Goal: Transaction & Acquisition: Purchase product/service

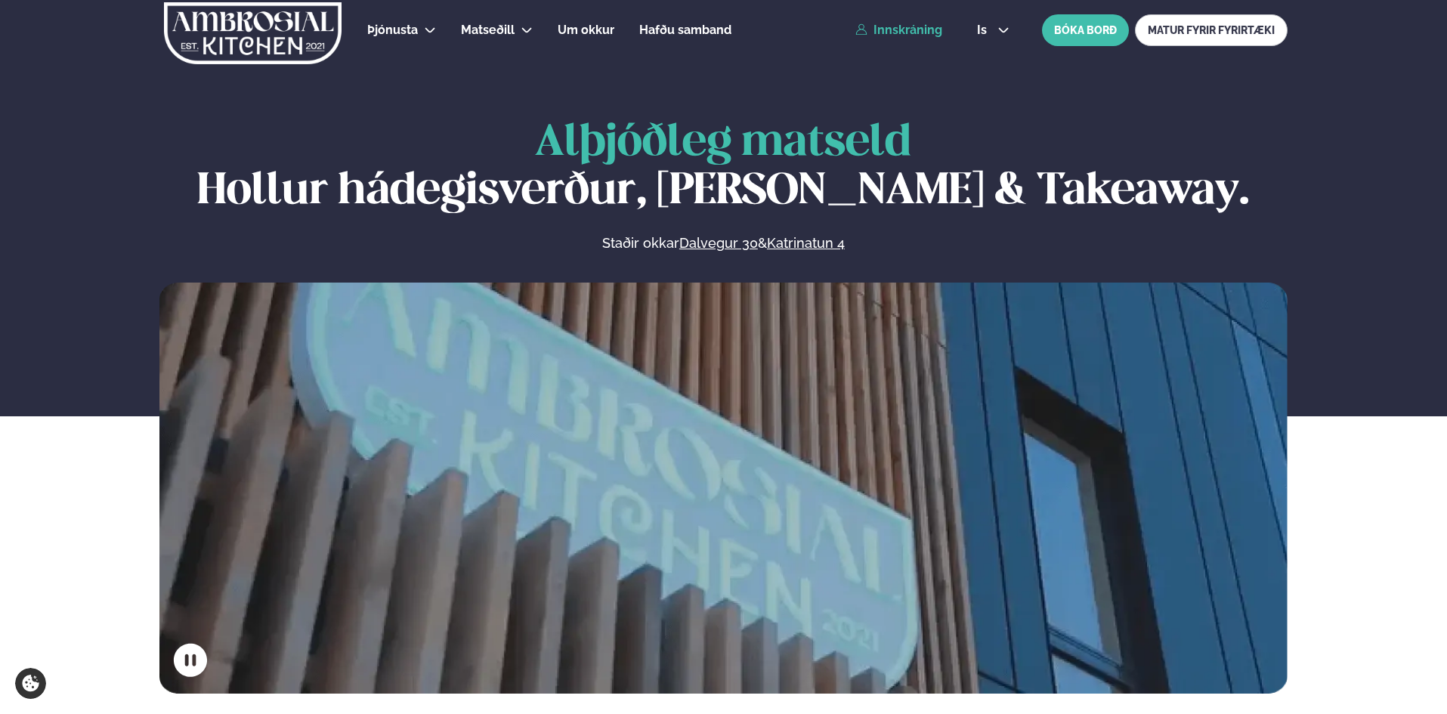
click at [887, 29] on link "Innskráning" at bounding box center [898, 30] width 87 height 14
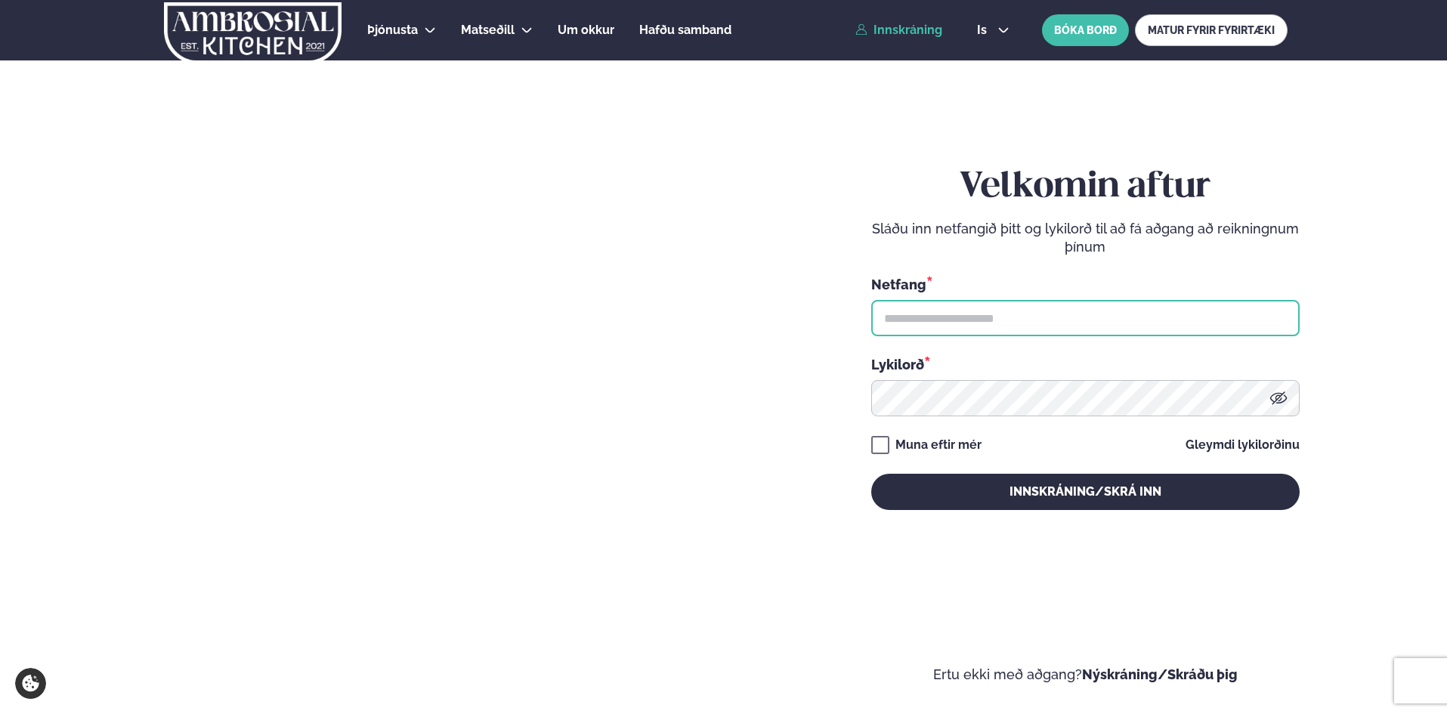
type input "**********"
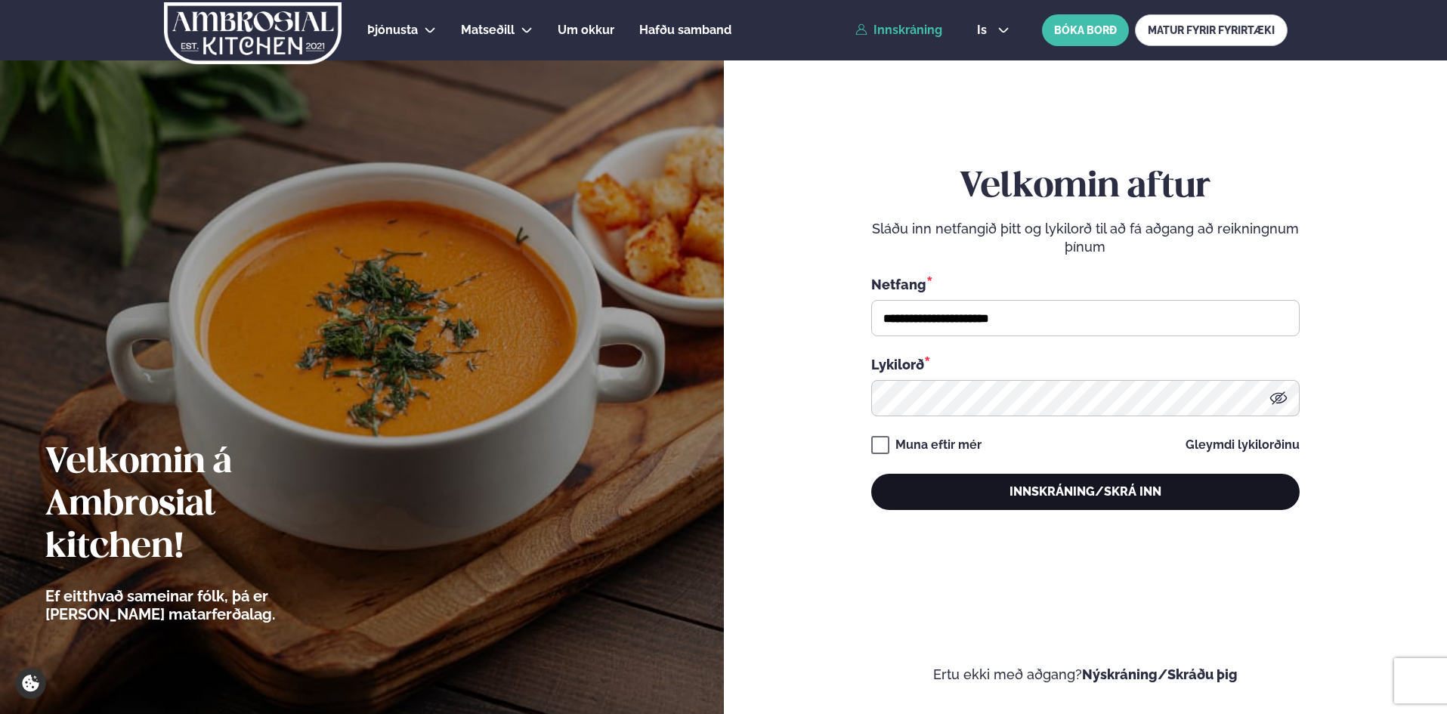
click at [973, 486] on button "Innskráning/Skrá inn" at bounding box center [1085, 492] width 428 height 36
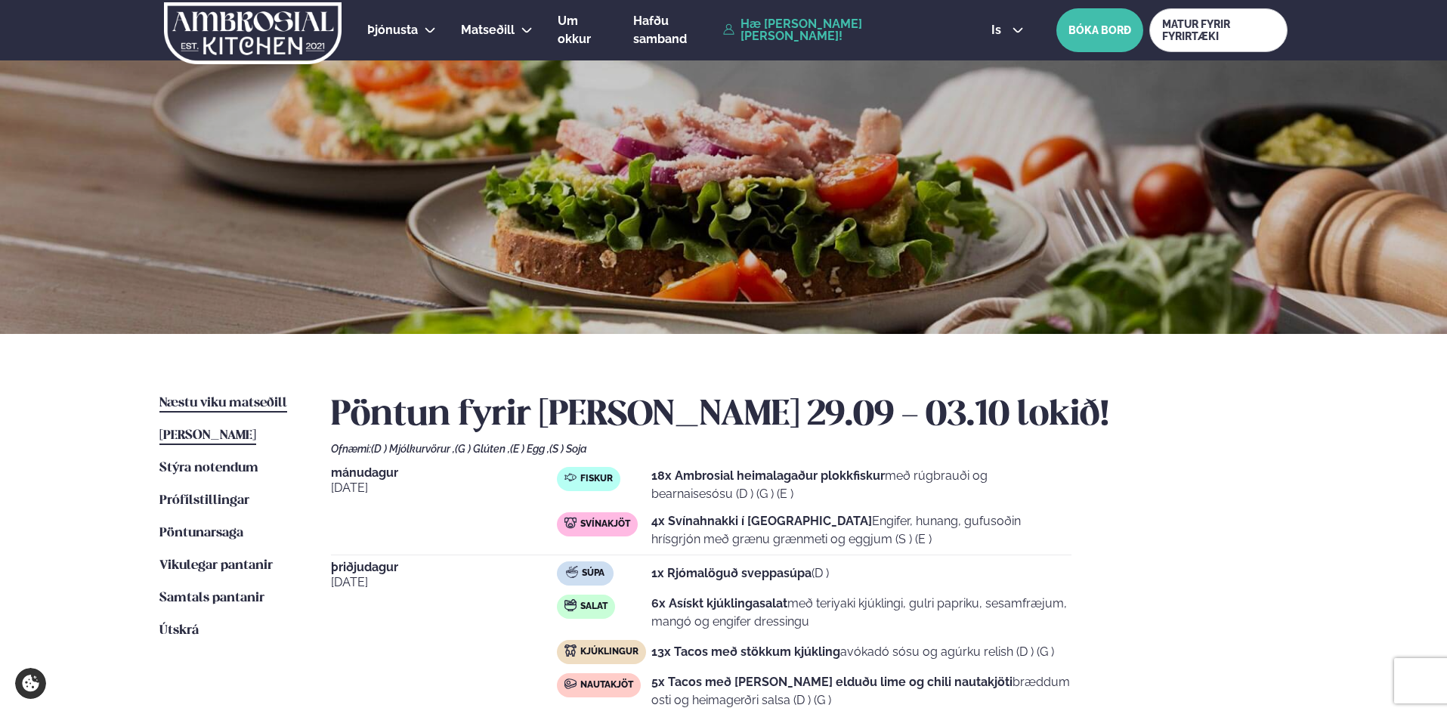
click at [246, 405] on span "Næstu viku matseðill" at bounding box center [223, 403] width 128 height 13
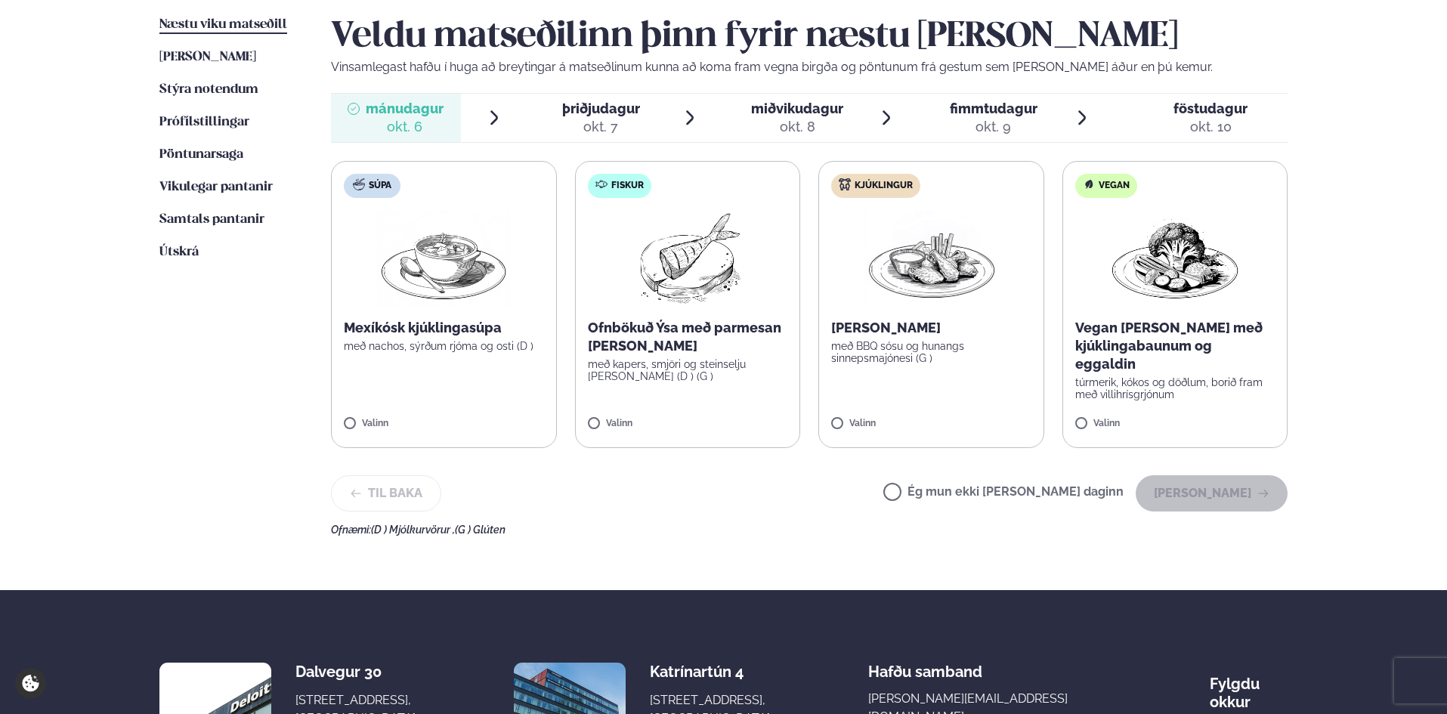
scroll to position [378, 0]
click at [680, 354] on p "Ofnbökuð Ýsa með parmesan [PERSON_NAME]" at bounding box center [688, 338] width 200 height 36
click at [733, 423] on icon at bounding box center [732, 417] width 15 height 15
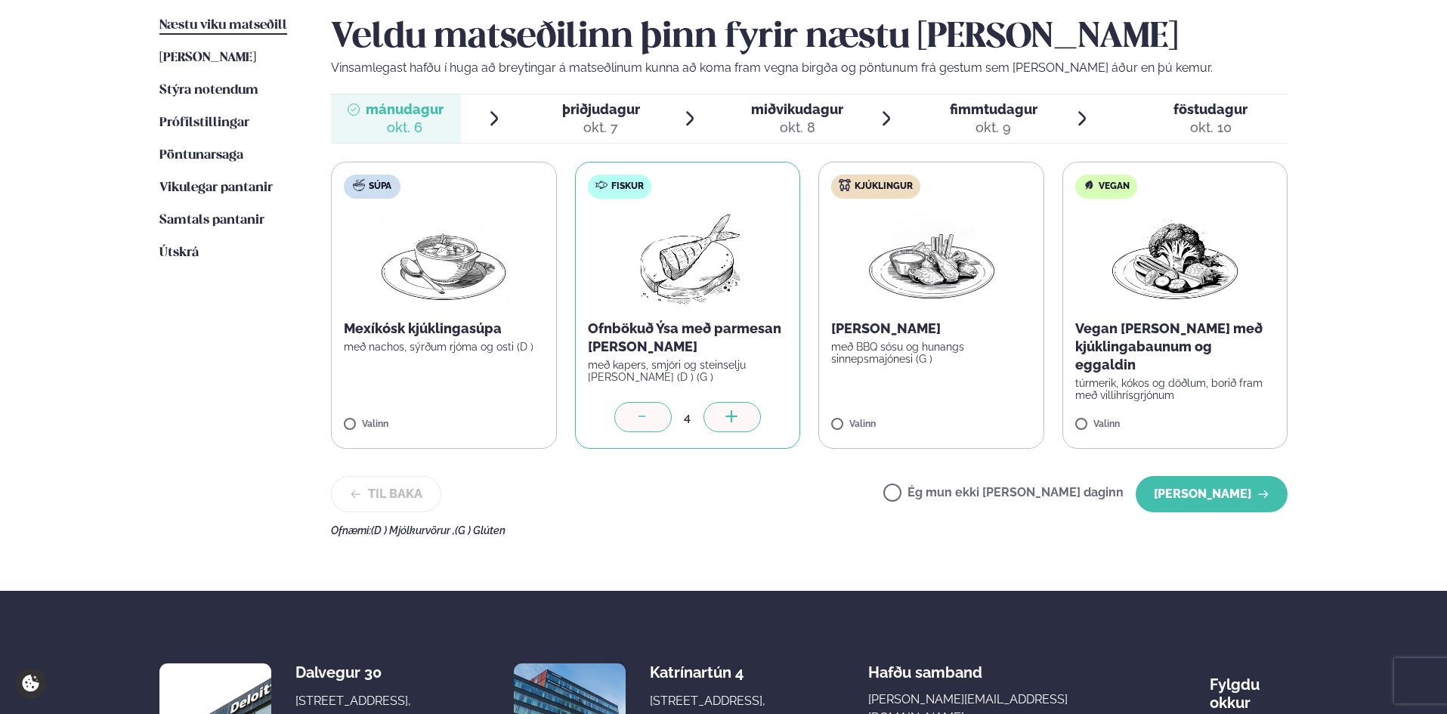
click at [733, 423] on icon at bounding box center [732, 417] width 15 height 15
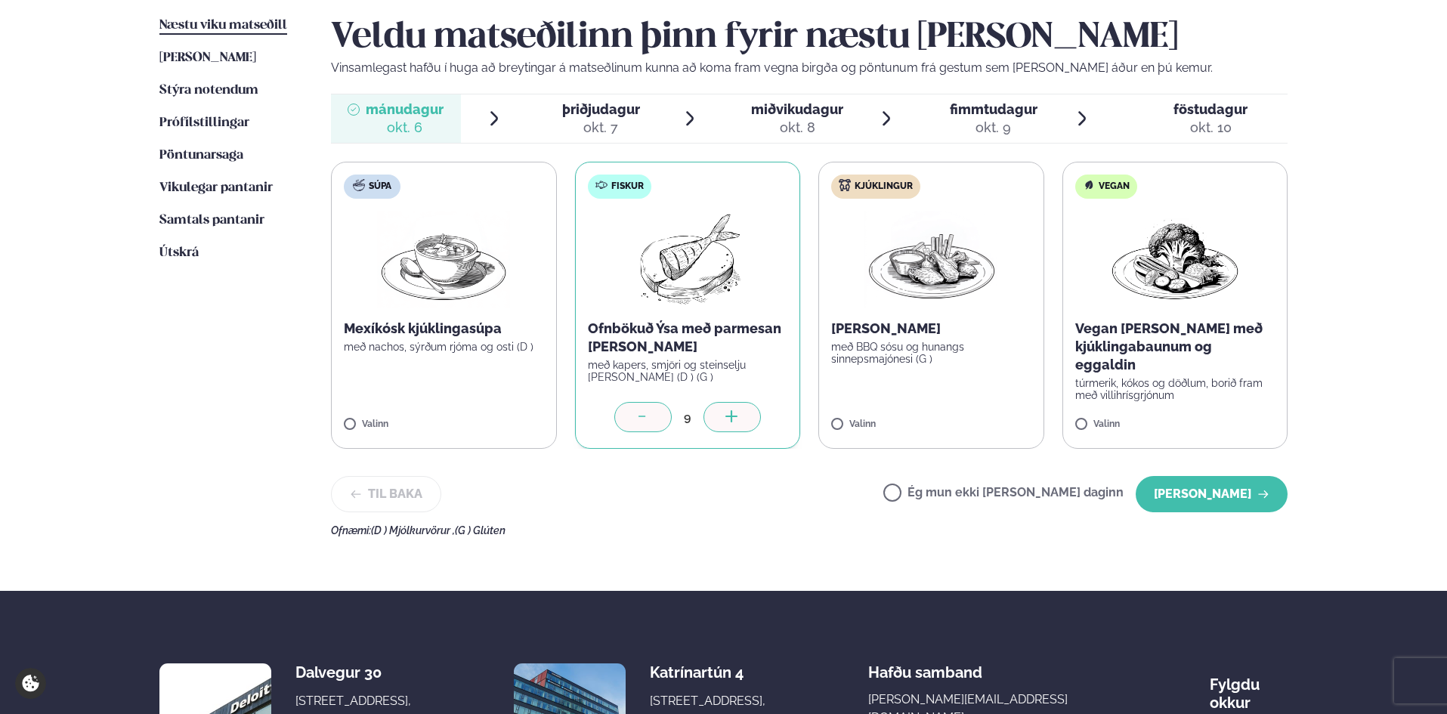
click at [733, 423] on icon at bounding box center [732, 417] width 15 height 15
click at [918, 383] on label "Kjúklingur [PERSON_NAME] með BBQ sósu og hunangs sinnepsmajónesi (G ) Valinn" at bounding box center [931, 305] width 226 height 287
click at [974, 415] on icon at bounding box center [975, 417] width 15 height 15
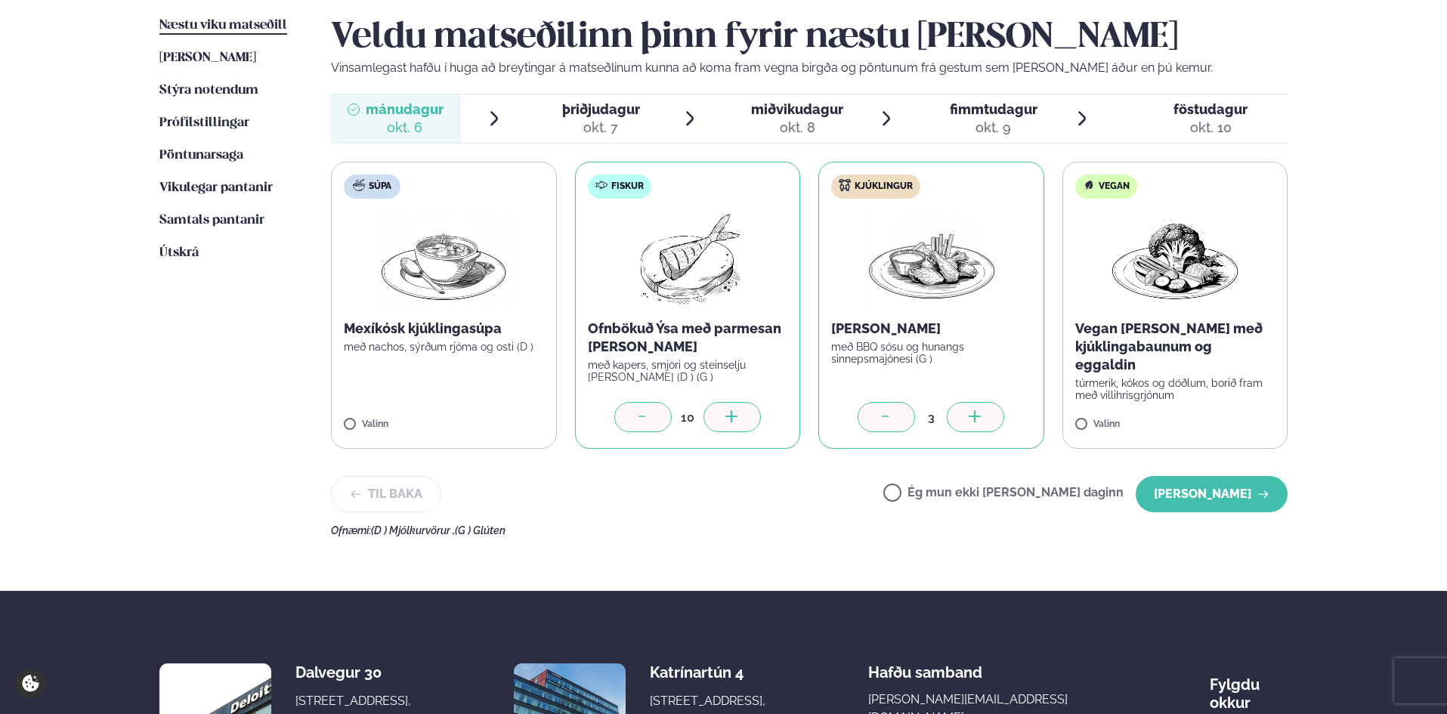
click at [974, 415] on icon at bounding box center [975, 417] width 15 height 15
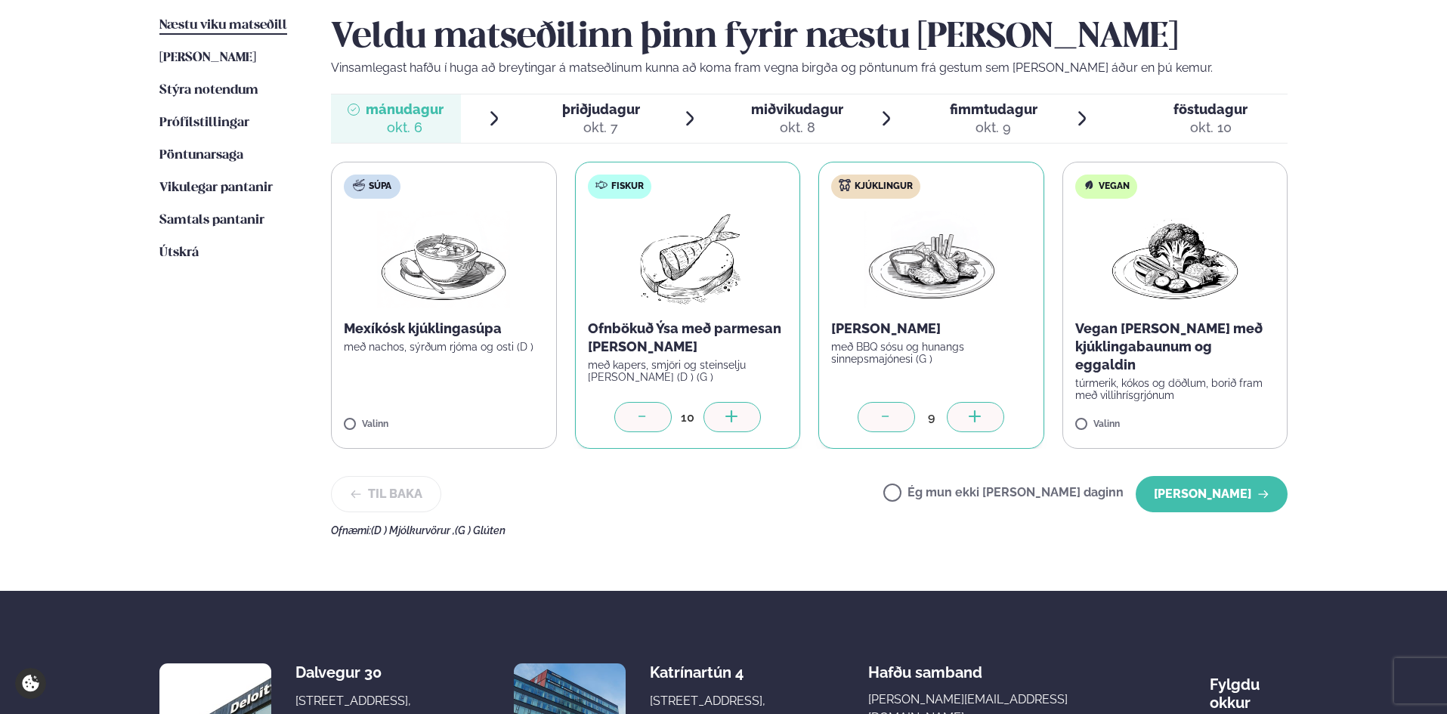
click at [974, 415] on icon at bounding box center [975, 417] width 15 height 15
click at [1150, 395] on label "Vegan Vegan [PERSON_NAME] með kjúklingabaunum og eggaldin túrmerik, kókos og dö…" at bounding box center [1175, 305] width 226 height 287
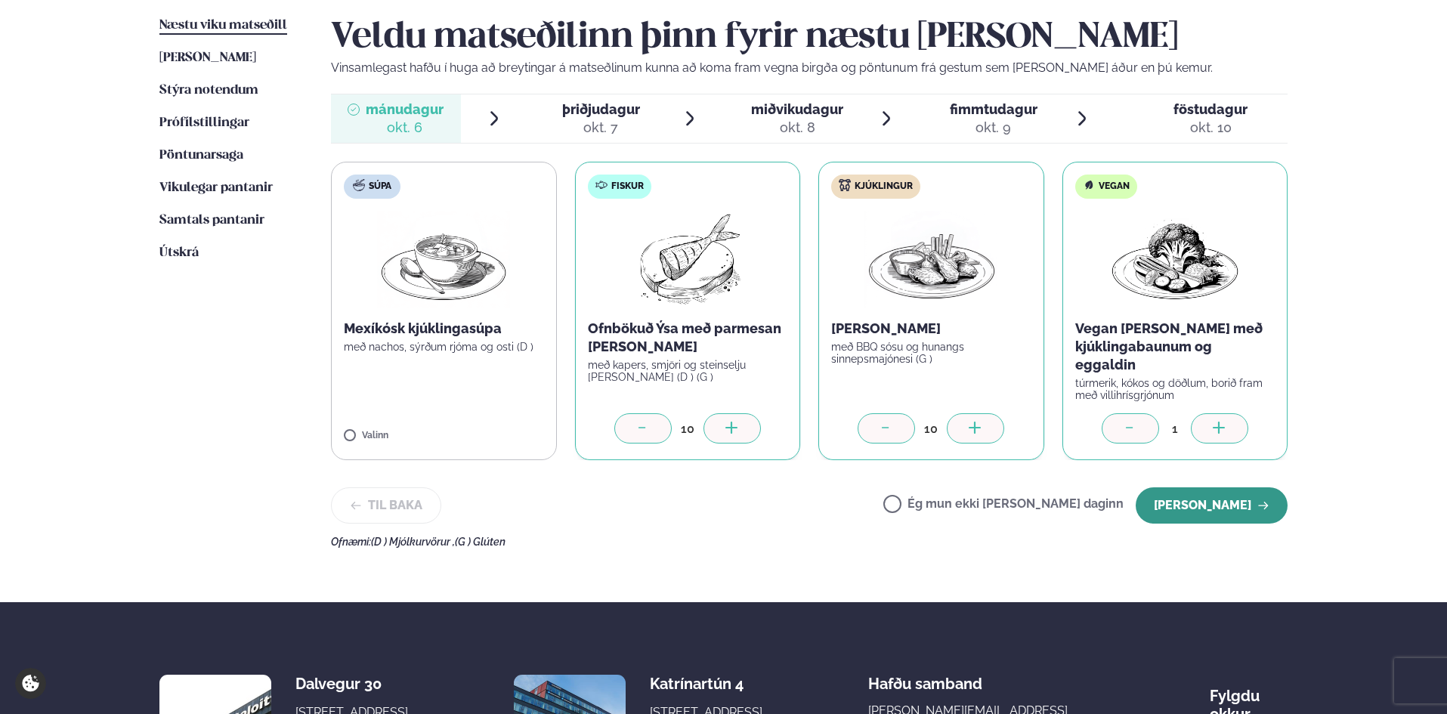
click at [1196, 503] on button "[PERSON_NAME]" at bounding box center [1212, 505] width 152 height 36
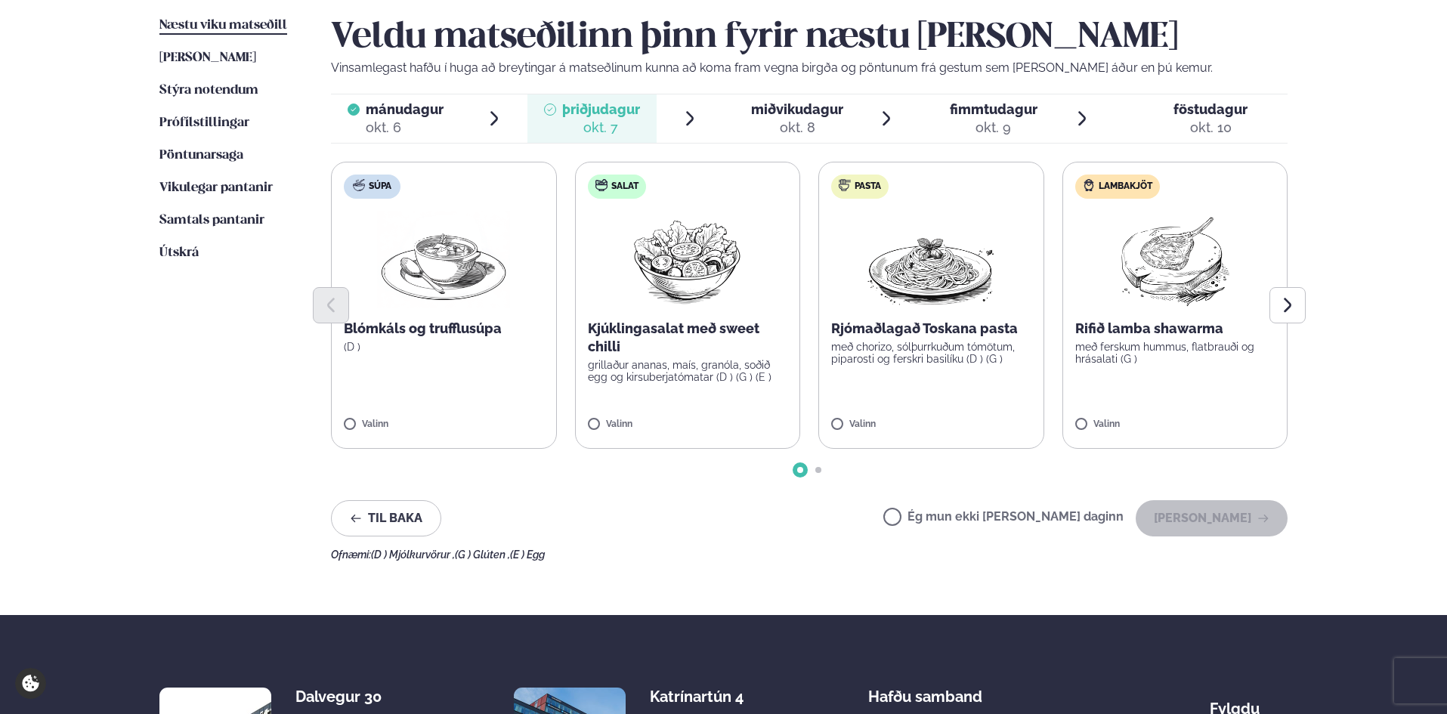
click at [466, 360] on label "Súpa Blómkáls og trufflusúpa (D ) Valinn" at bounding box center [444, 305] width 226 height 287
click at [641, 364] on p "grillaður ananas, maís, granóla, soðið egg og kirsuberjatómatar (D ) (G ) (E )" at bounding box center [688, 371] width 200 height 24
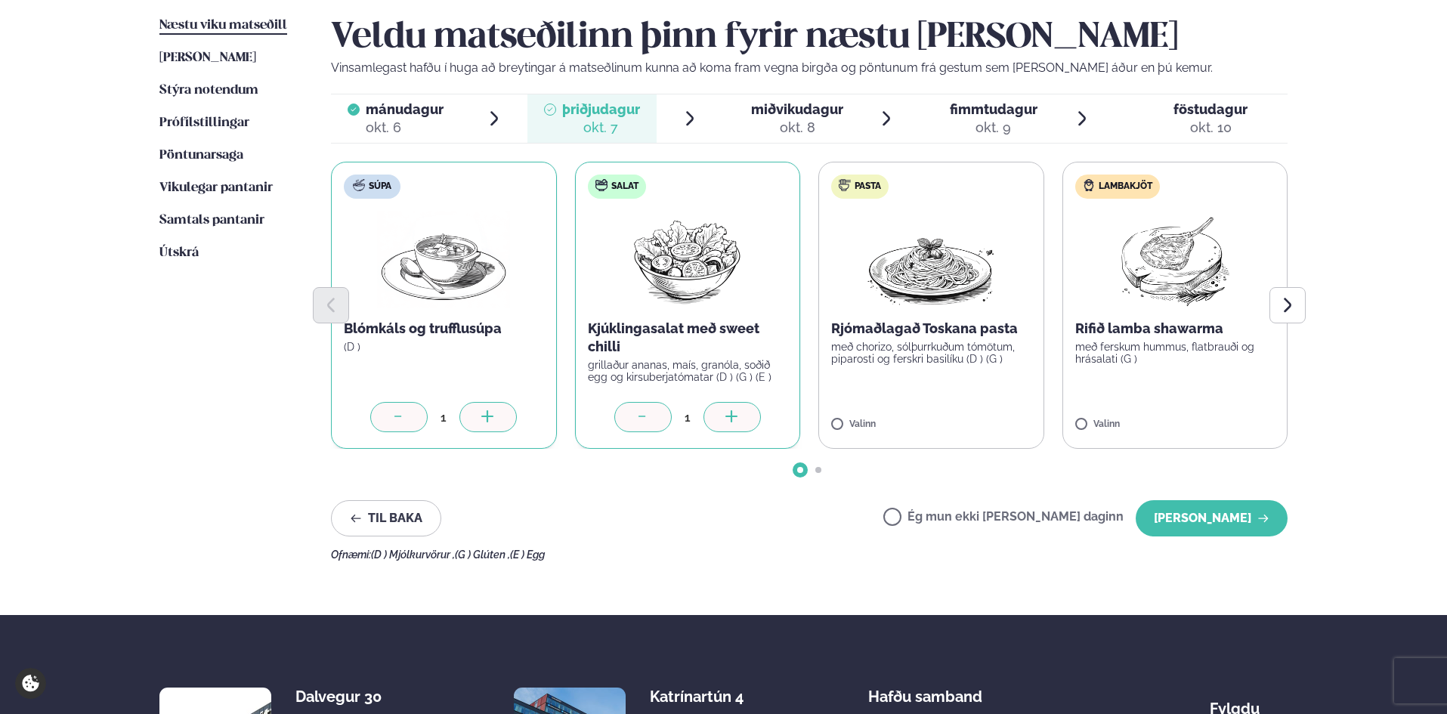
click at [739, 425] on icon at bounding box center [732, 417] width 15 height 15
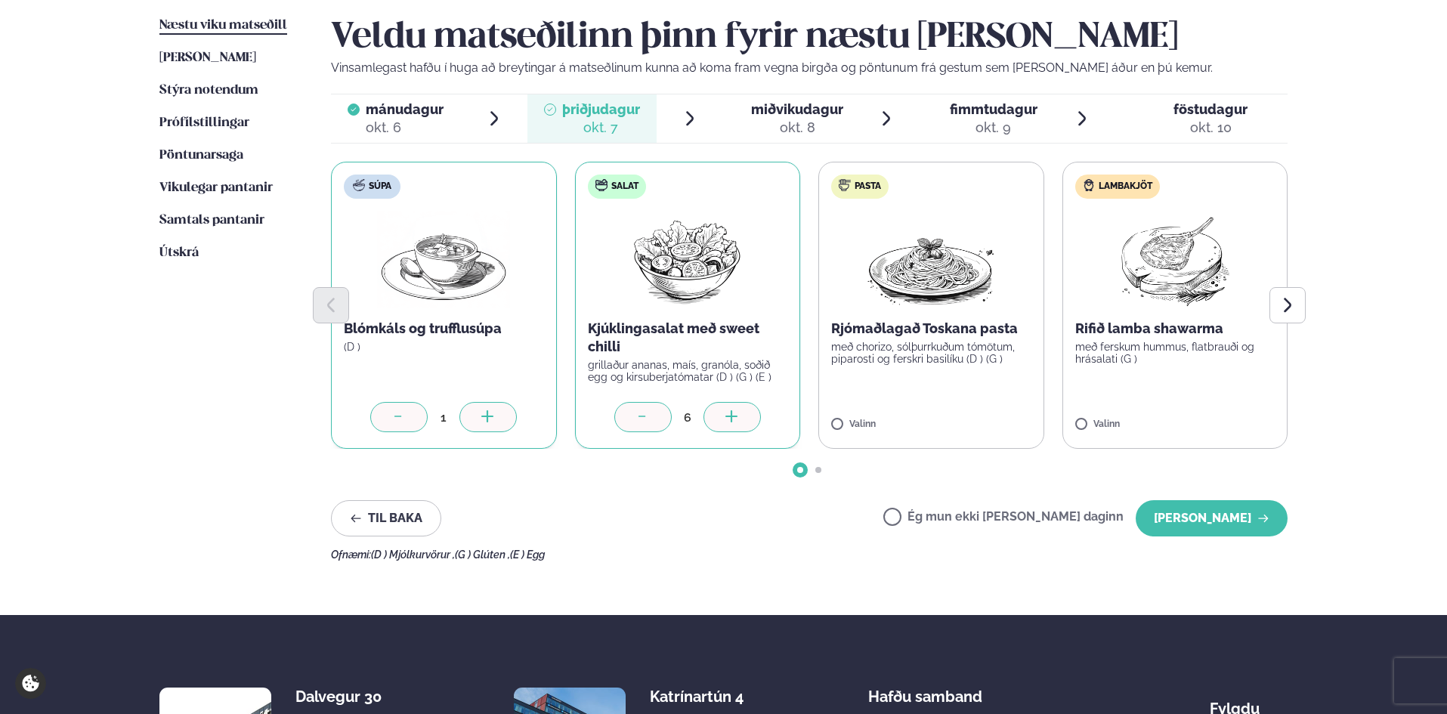
click at [739, 425] on icon at bounding box center [732, 417] width 15 height 15
click at [895, 339] on div "Rjómaðlagað Toskana pasta með chorizo, sólþurrkuðum tómötum, piparosti og fersk…" at bounding box center [931, 342] width 200 height 45
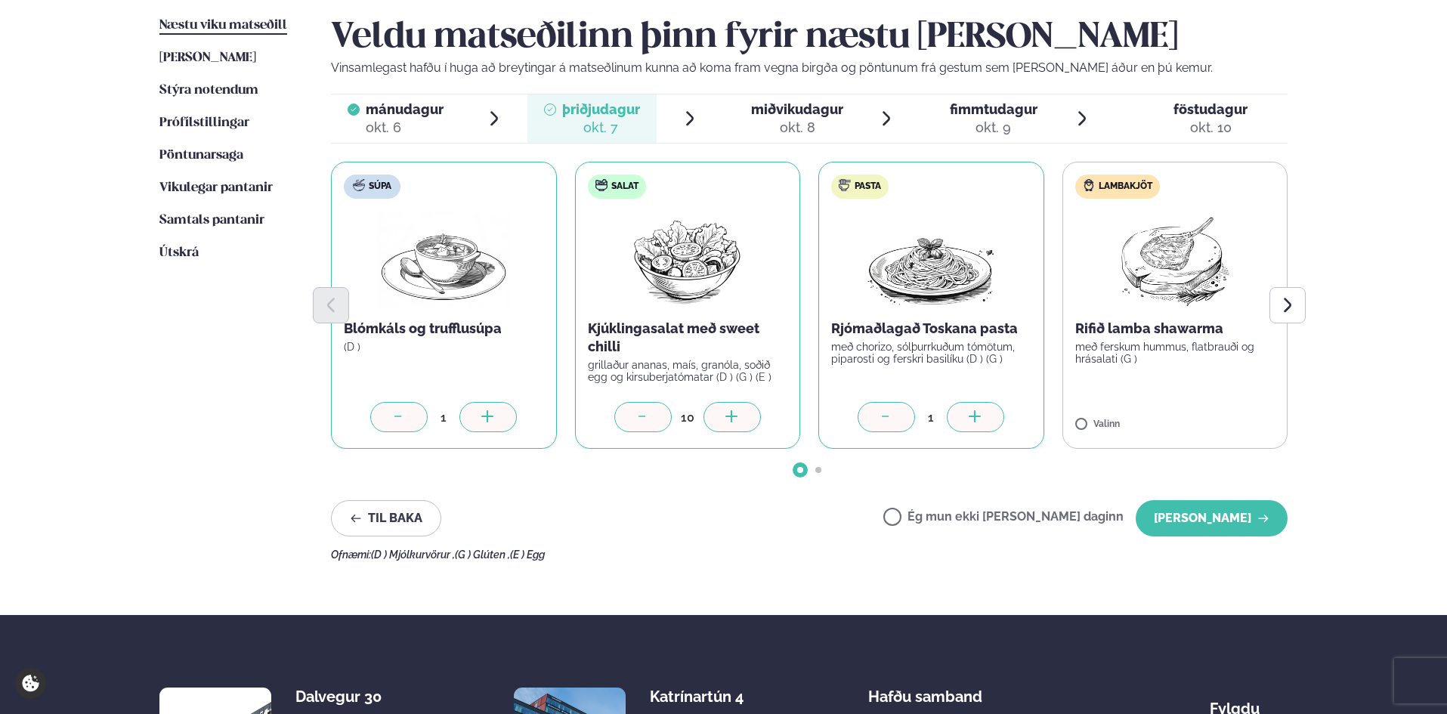
click at [966, 410] on div at bounding box center [975, 417] width 57 height 30
click at [1296, 341] on div "Næstu [PERSON_NAME] matseðill Næsta vika [PERSON_NAME] matseðill Þessa [PERSON_…" at bounding box center [723, 285] width 1219 height 659
click at [1221, 346] on p "með ferskum hummus, flatbrauði og hrásalati (G )" at bounding box center [1175, 353] width 200 height 24
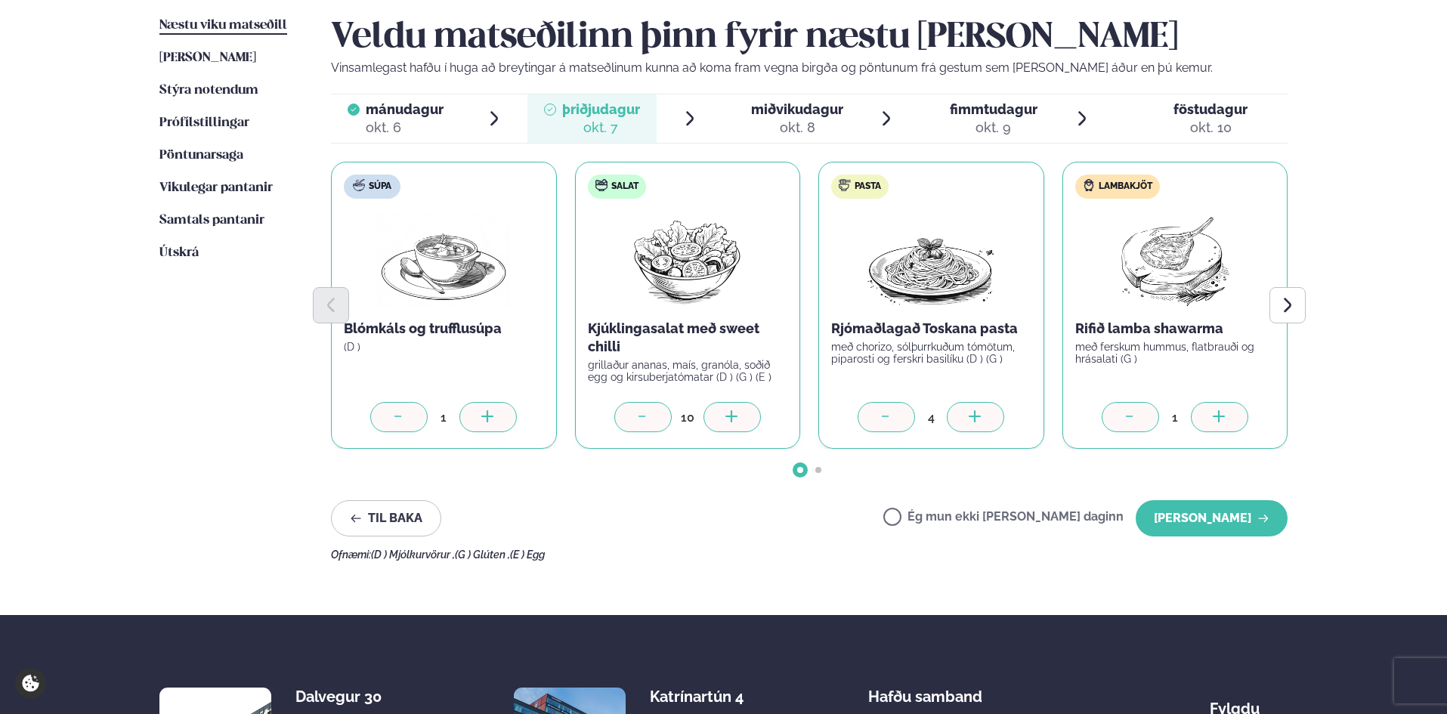
click at [1204, 419] on div at bounding box center [1219, 417] width 57 height 30
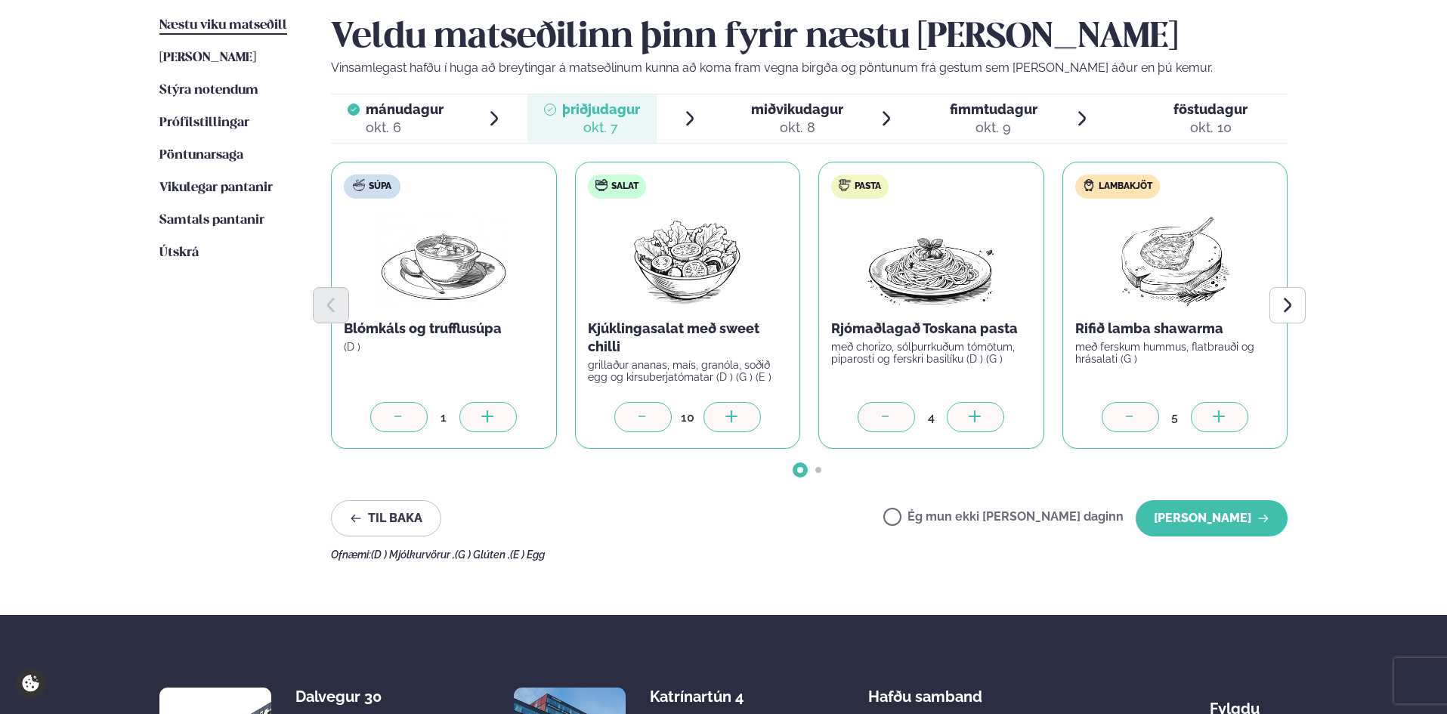
click at [1204, 419] on div at bounding box center [1219, 417] width 57 height 30
click at [1215, 508] on button "[PERSON_NAME]" at bounding box center [1212, 518] width 152 height 36
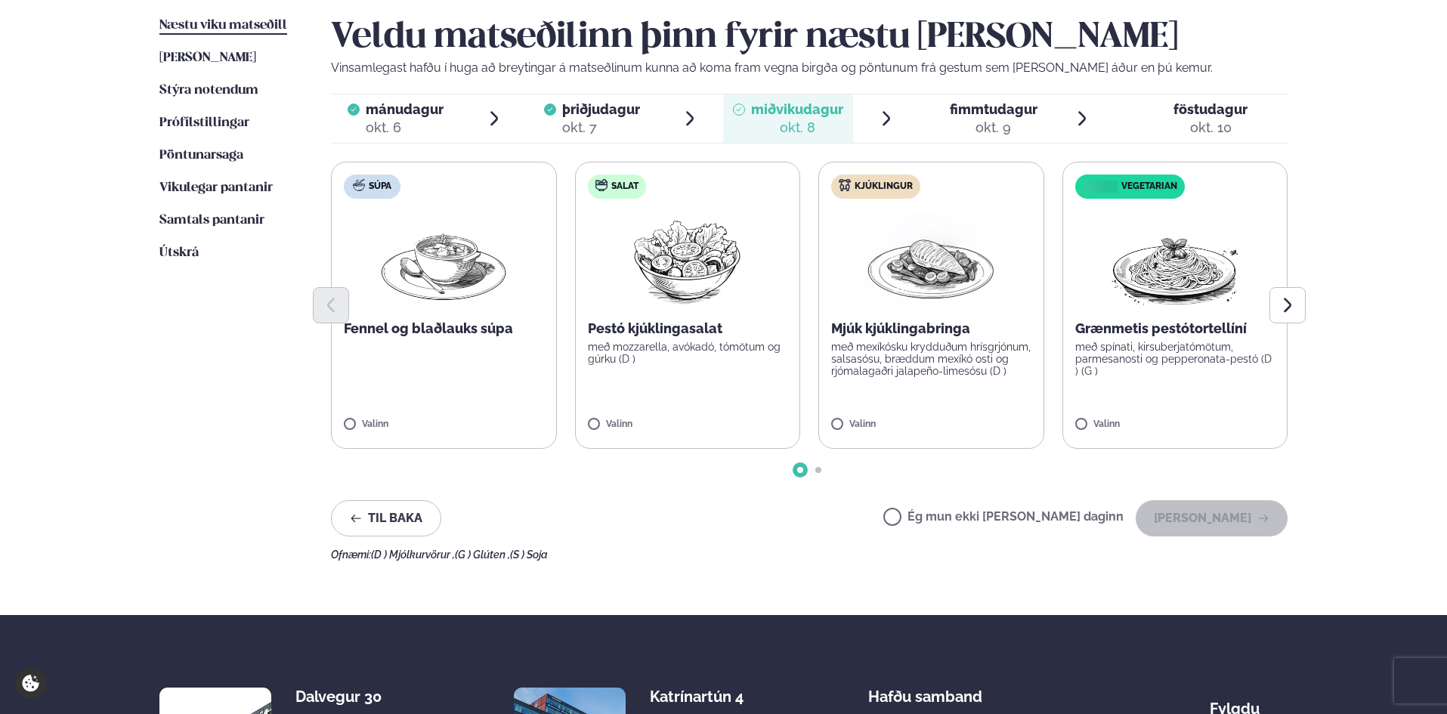
click at [652, 332] on p "Pestó kjúklingasalat" at bounding box center [688, 329] width 200 height 18
click at [750, 410] on div at bounding box center [732, 417] width 57 height 30
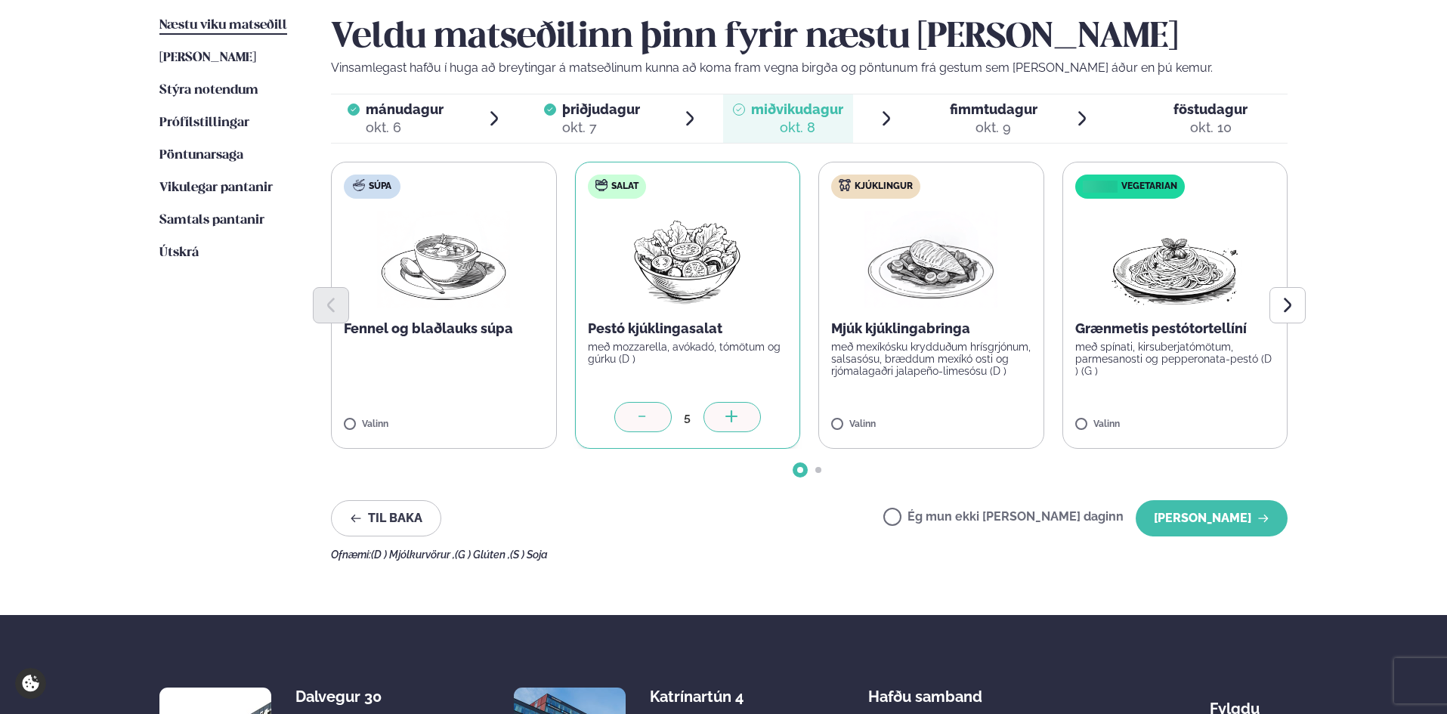
click at [658, 419] on div at bounding box center [642, 417] width 57 height 30
click at [971, 349] on p "með mexíkósku krydduðum hrísgrjónum, salsasósu, bræddum mexíkó osti og rjómalag…" at bounding box center [931, 359] width 200 height 36
click at [982, 411] on icon at bounding box center [975, 417] width 15 height 15
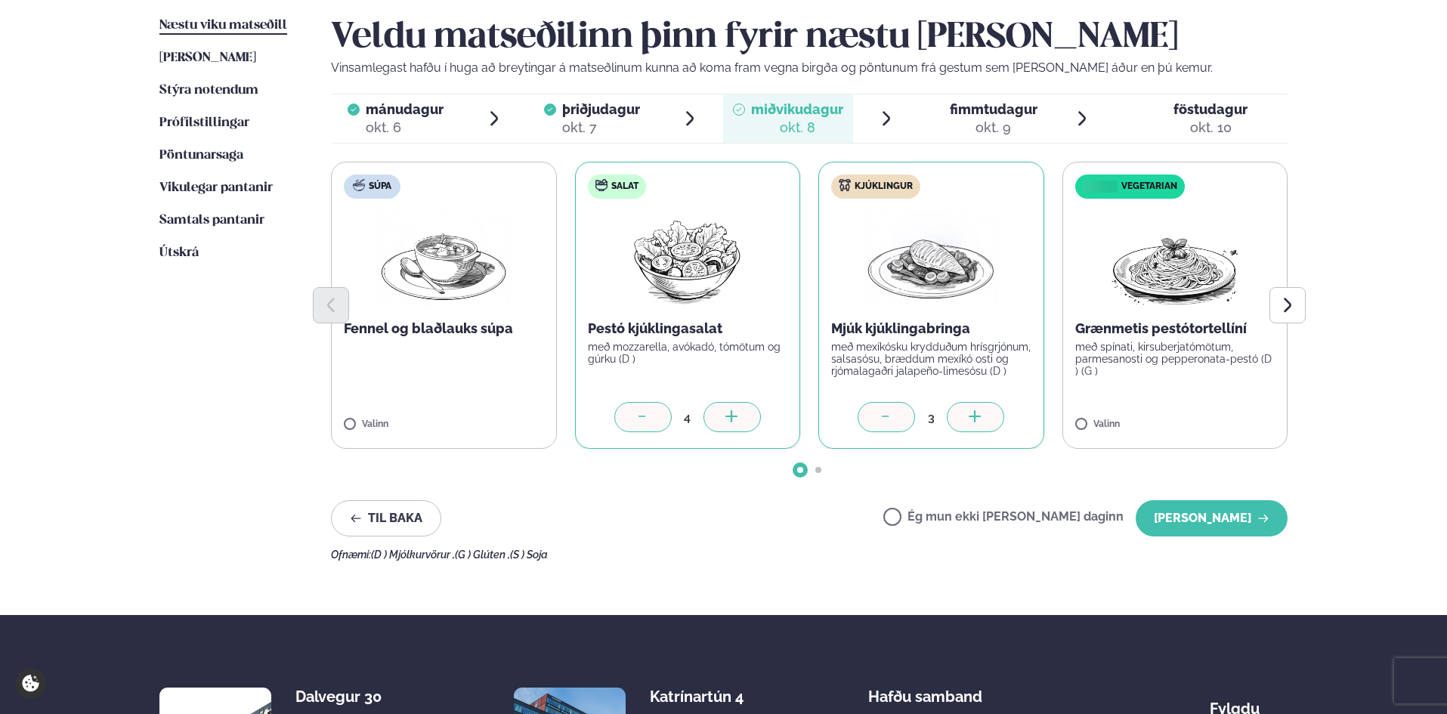
click at [982, 411] on icon at bounding box center [975, 417] width 15 height 15
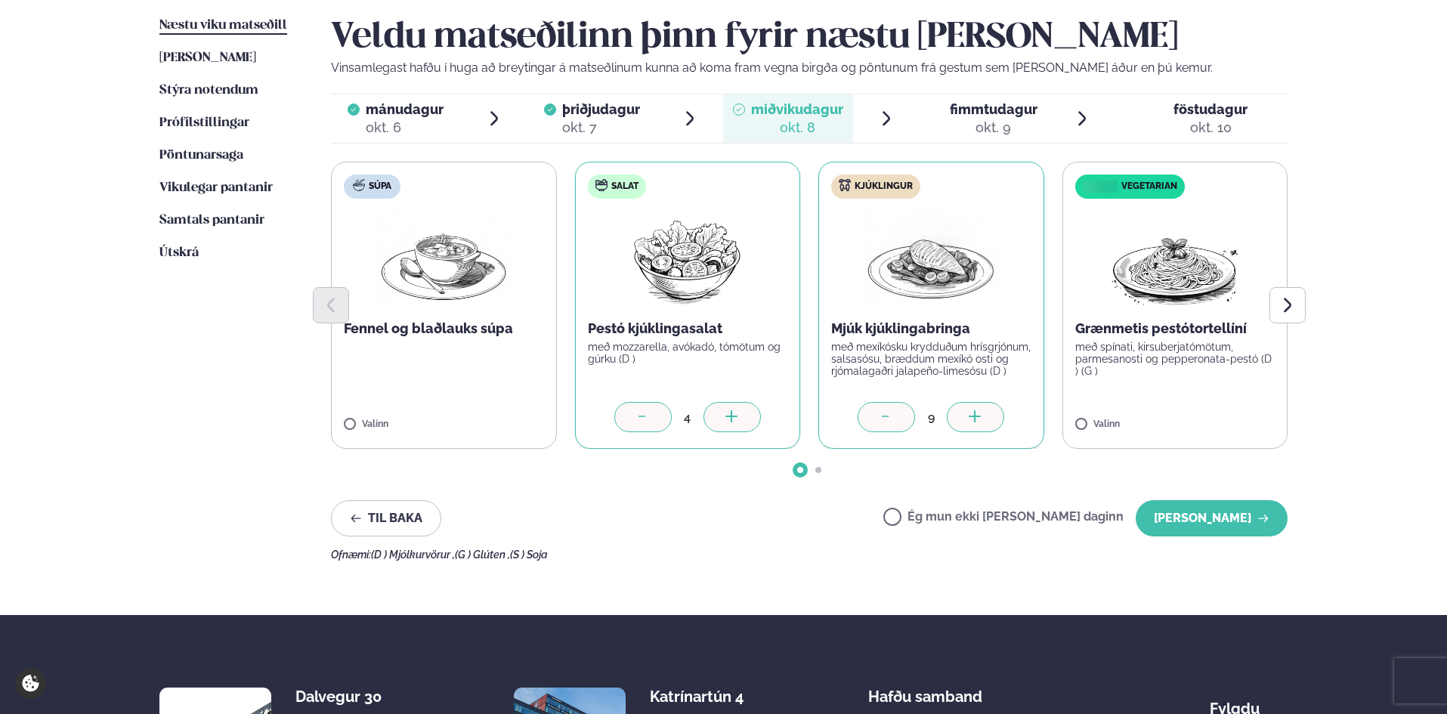
click at [982, 411] on icon at bounding box center [975, 417] width 15 height 15
click at [1174, 370] on p "með spínati, kirsuberjatómötum, parmesanosti og pepperonata-pestó (D ) (G )" at bounding box center [1175, 359] width 200 height 36
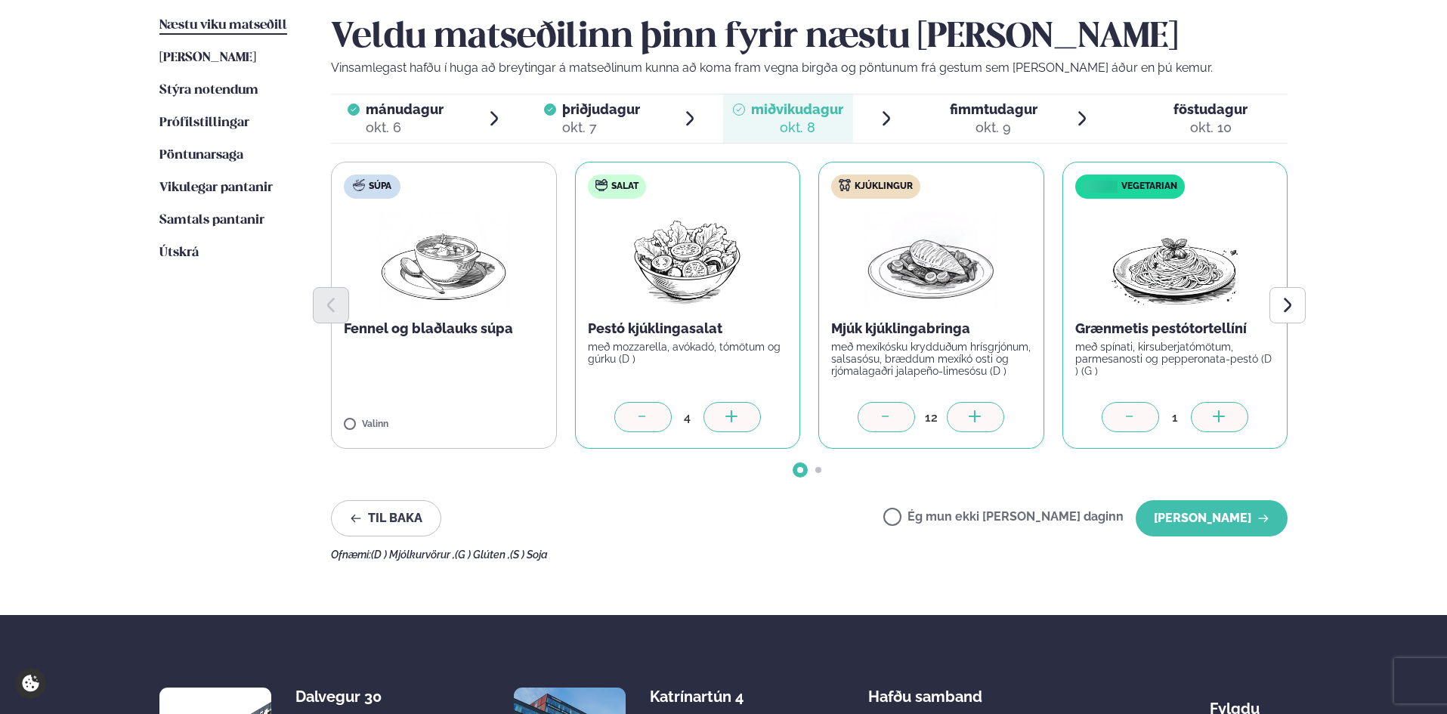
click at [1208, 418] on div at bounding box center [1219, 417] width 57 height 30
click at [1286, 308] on icon "Next slide" at bounding box center [1288, 305] width 18 height 18
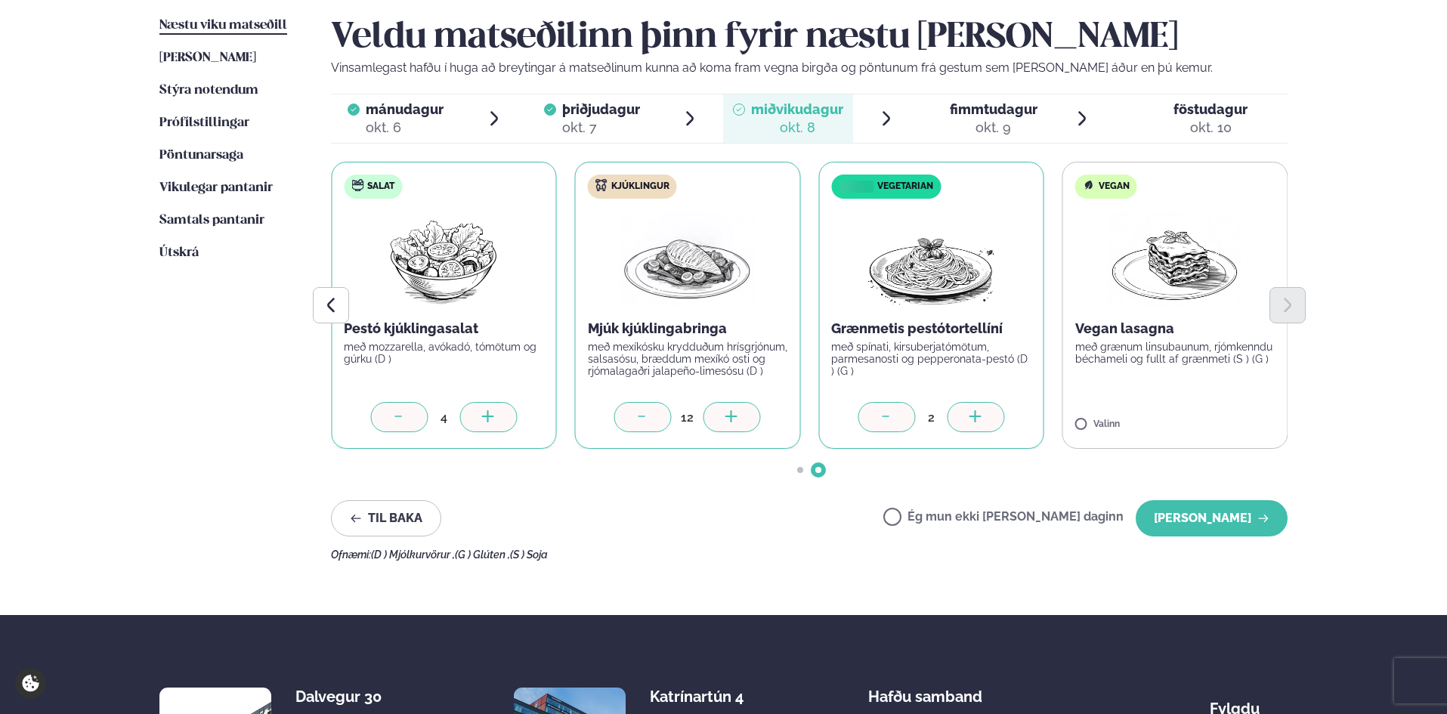
click at [1230, 363] on p "með grænum linsubaunum, rjómkenndu béchameli og fullt af grænmeti (S ) (G )" at bounding box center [1175, 353] width 200 height 24
click at [1229, 416] on div at bounding box center [1219, 417] width 57 height 30
click at [1218, 524] on button "[PERSON_NAME]" at bounding box center [1212, 518] width 152 height 36
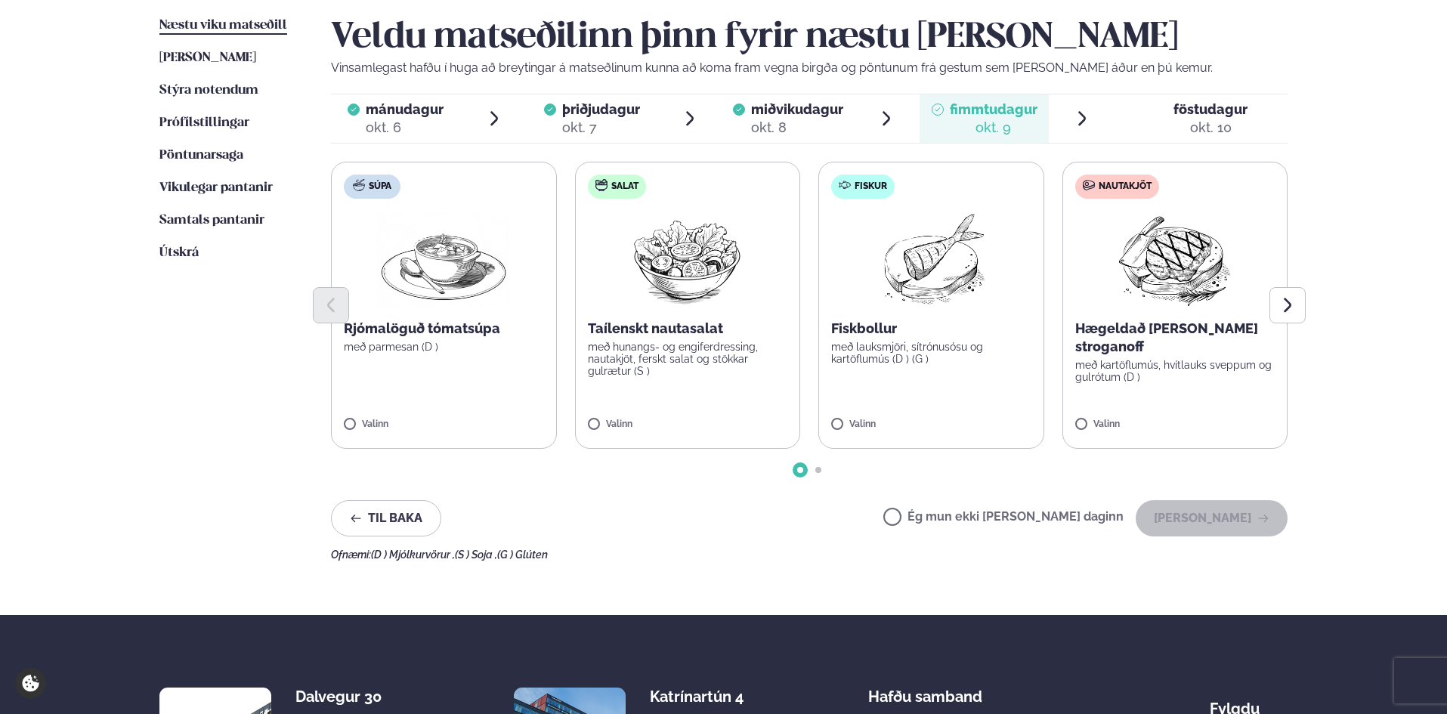
click at [711, 350] on p "með hunangs- og engiferdressing, nautakjöt, ferskt salat og stökkar gulrætur (S…" at bounding box center [688, 359] width 200 height 36
click at [948, 357] on p "með lauksmjöri, sítrónusósu og kartöflumús (D ) (G )" at bounding box center [931, 353] width 200 height 24
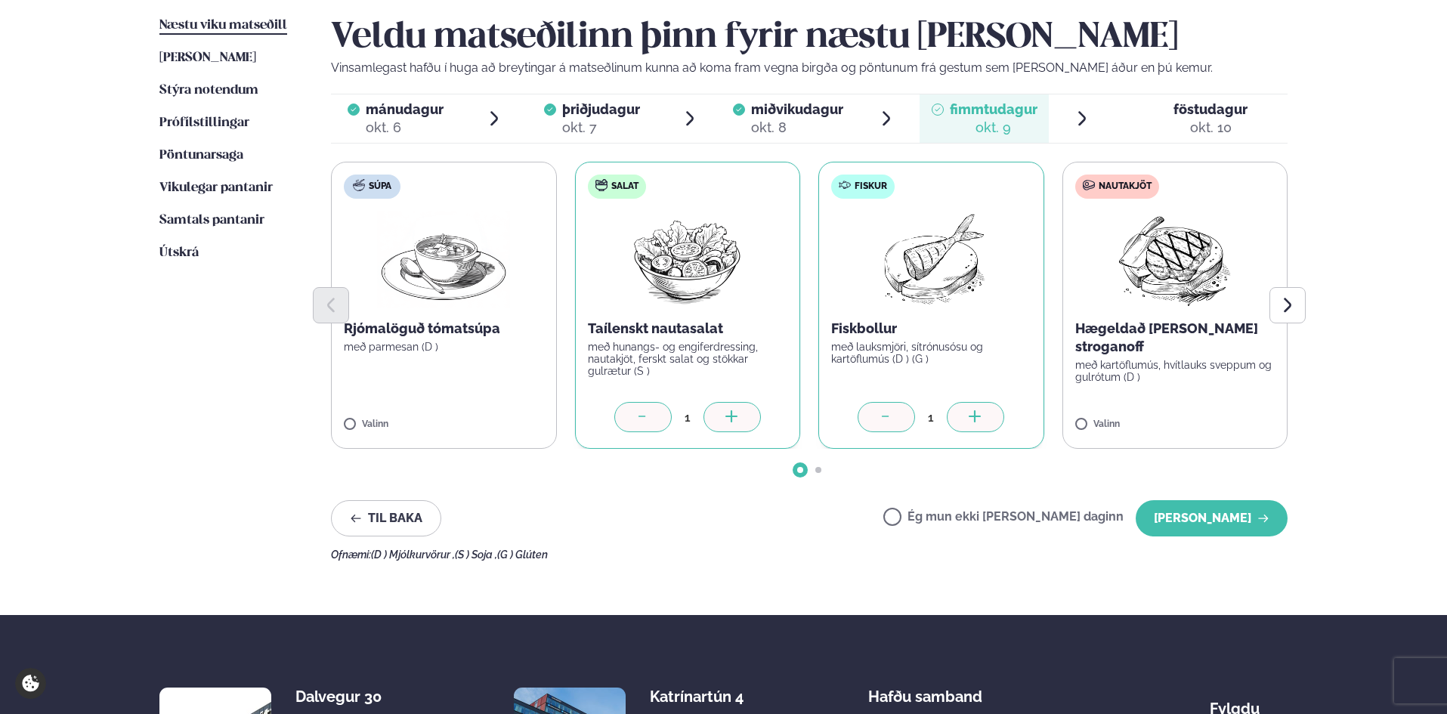
click at [964, 423] on div at bounding box center [975, 417] width 57 height 30
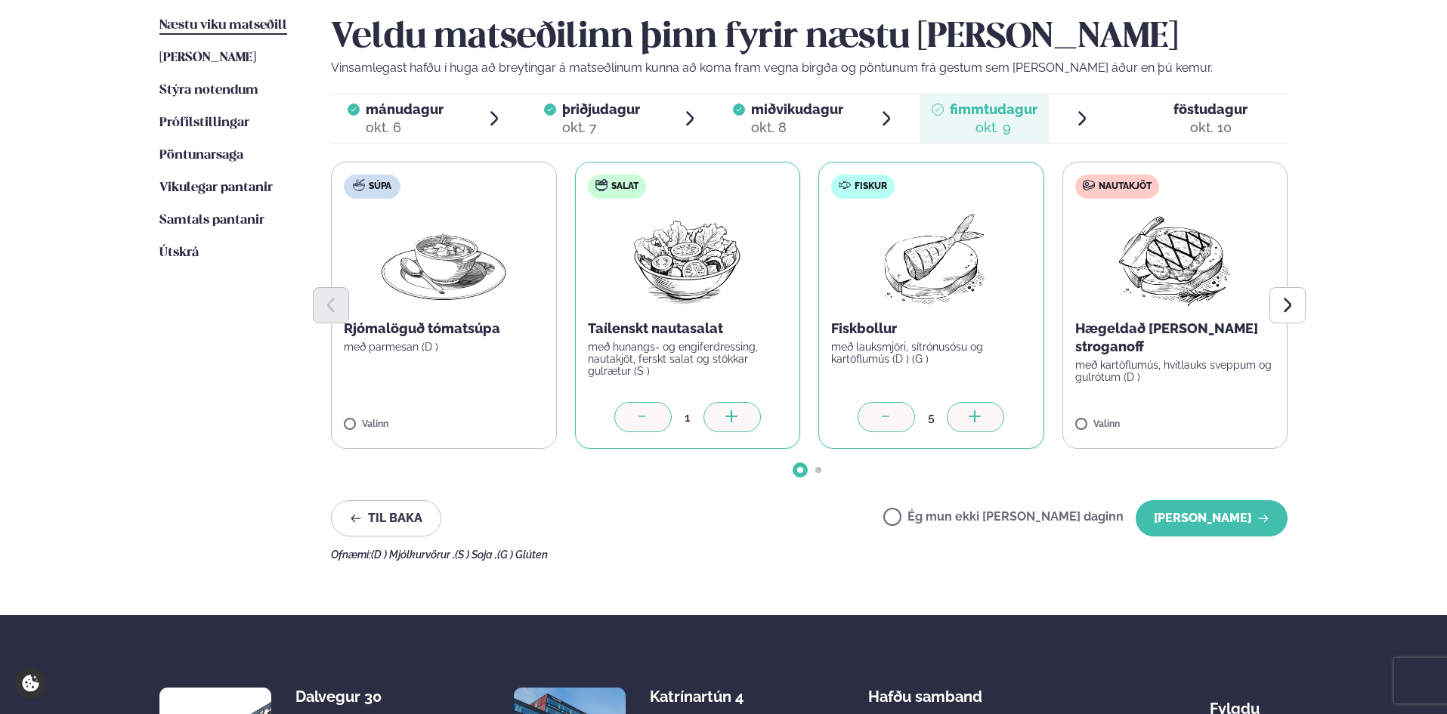
click at [964, 423] on div at bounding box center [975, 417] width 57 height 30
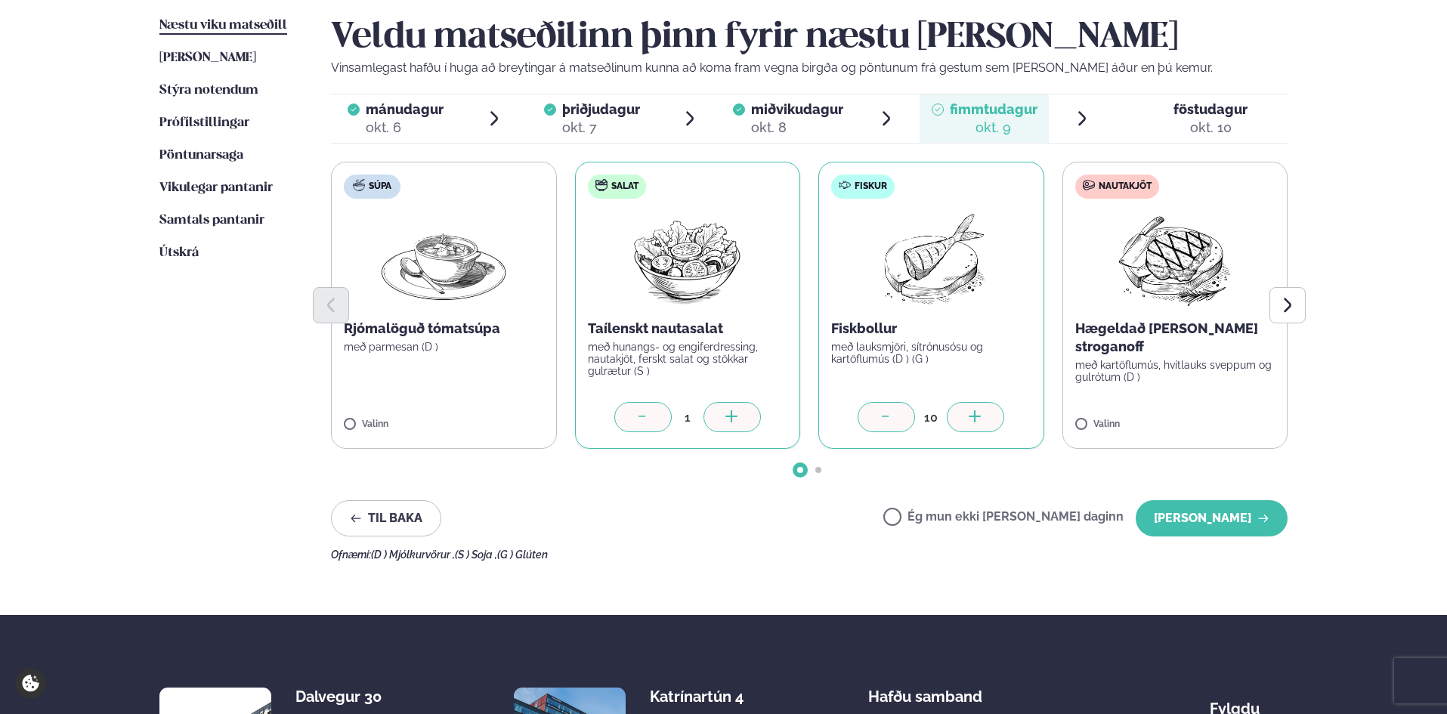
click at [964, 423] on div at bounding box center [975, 417] width 57 height 30
click at [848, 419] on div "12" at bounding box center [931, 417] width 200 height 30
click at [884, 418] on icon at bounding box center [886, 417] width 15 height 15
click at [1140, 326] on p "Hægeldað [PERSON_NAME] stroganoff" at bounding box center [1175, 338] width 200 height 36
click at [1216, 416] on icon at bounding box center [1219, 417] width 12 height 2
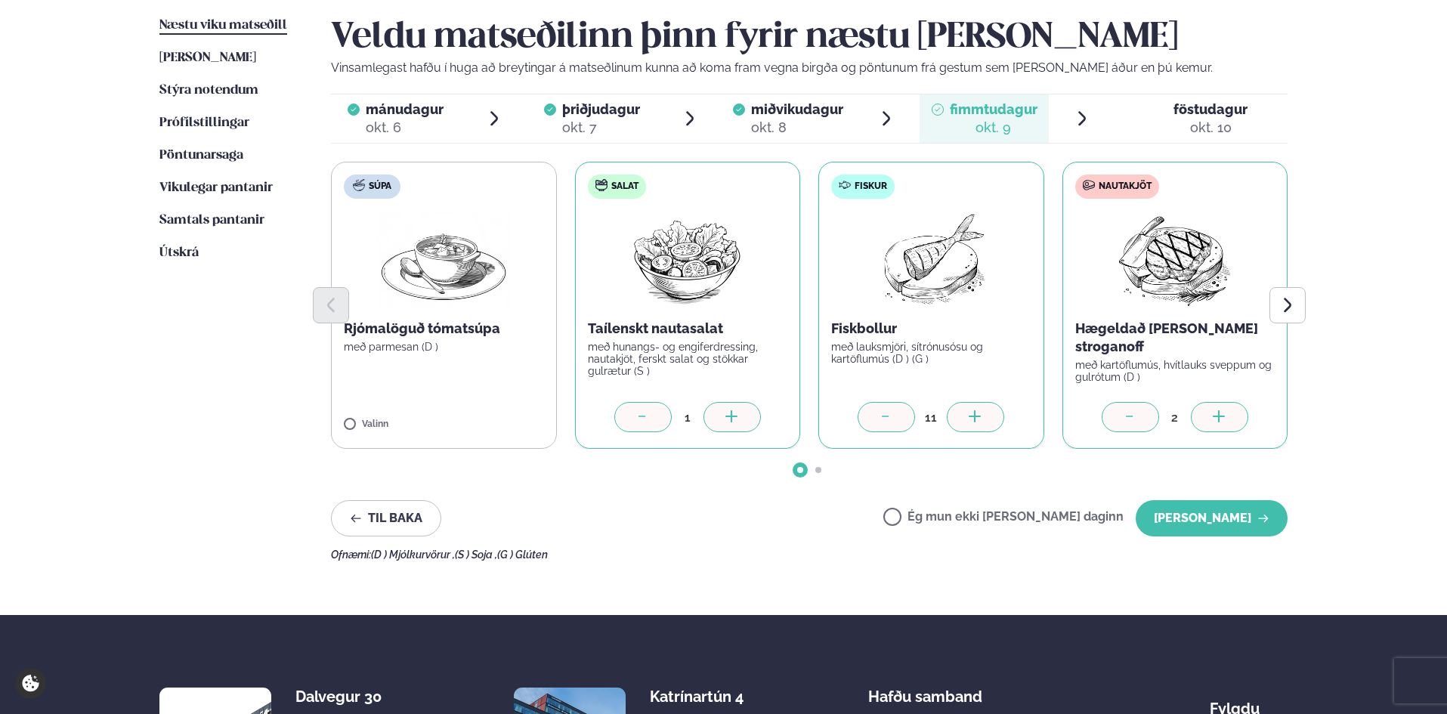
click at [1216, 416] on icon at bounding box center [1219, 417] width 12 height 2
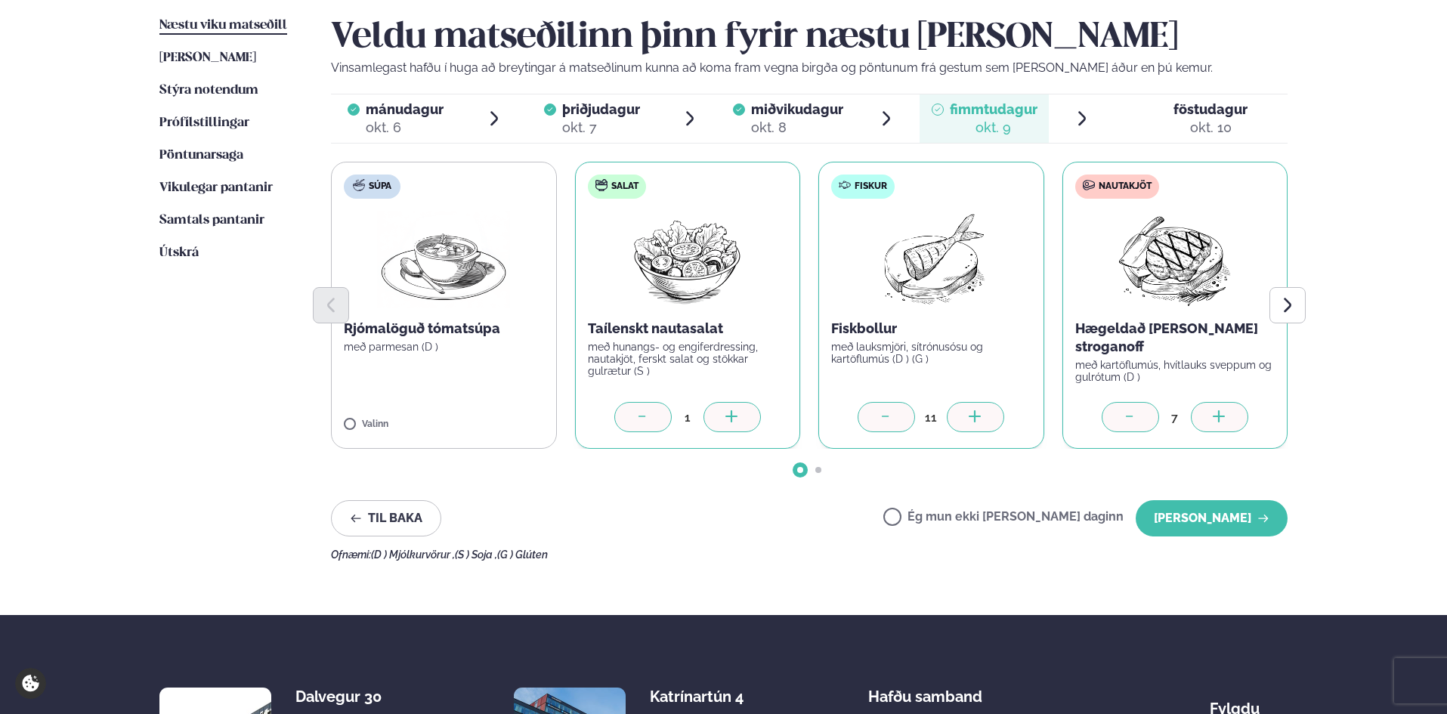
click at [1123, 416] on icon at bounding box center [1130, 417] width 15 height 15
click at [725, 423] on icon at bounding box center [732, 417] width 15 height 15
click at [1221, 512] on button "[PERSON_NAME]" at bounding box center [1212, 518] width 152 height 36
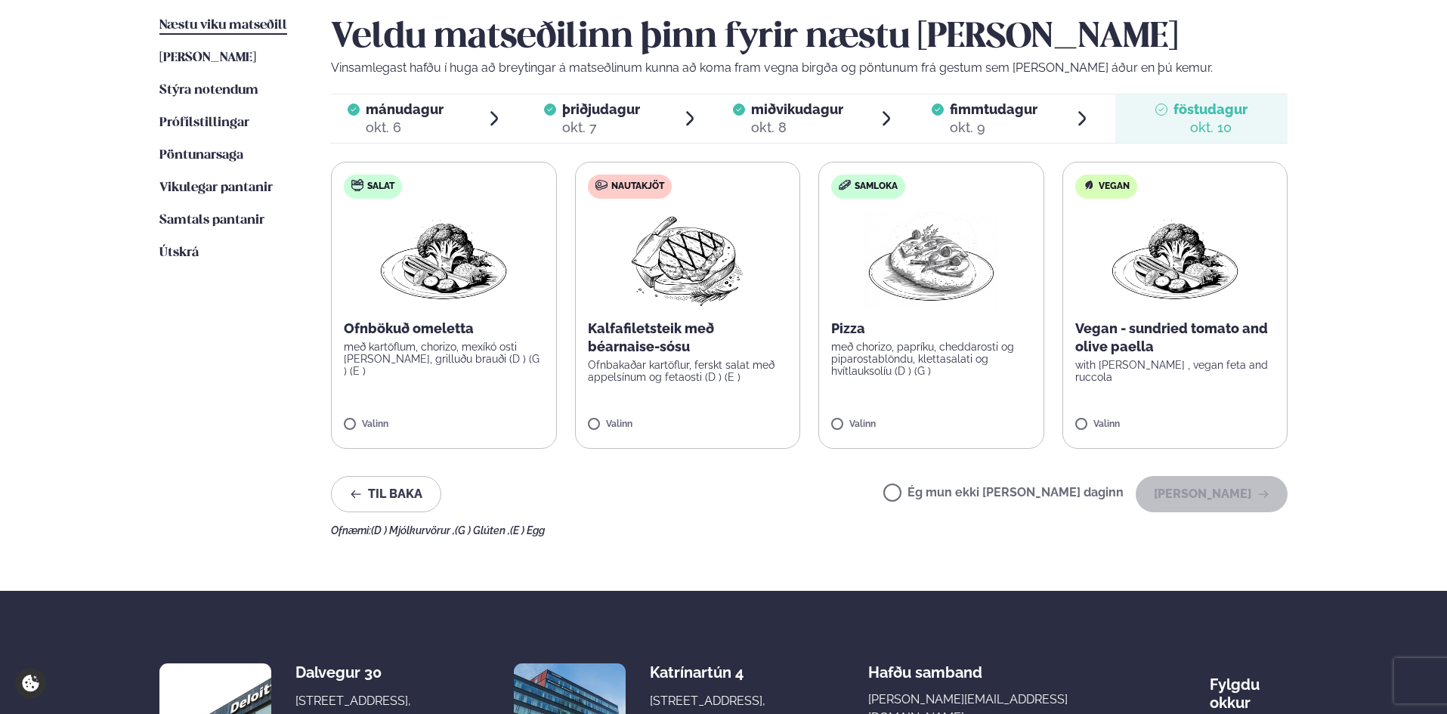
click at [445, 348] on p "með kartöflum, chorizo, mexíkó osti [PERSON_NAME], grilluðu brauði (D ) (G ) (E…" at bounding box center [444, 359] width 200 height 36
click at [483, 411] on icon at bounding box center [488, 417] width 15 height 15
click at [682, 384] on label "Nautakjöt Kalfafiletsteik með béarnaise-sósu Ofnbakaðar kartöflur, ferskt salat…" at bounding box center [688, 305] width 226 height 287
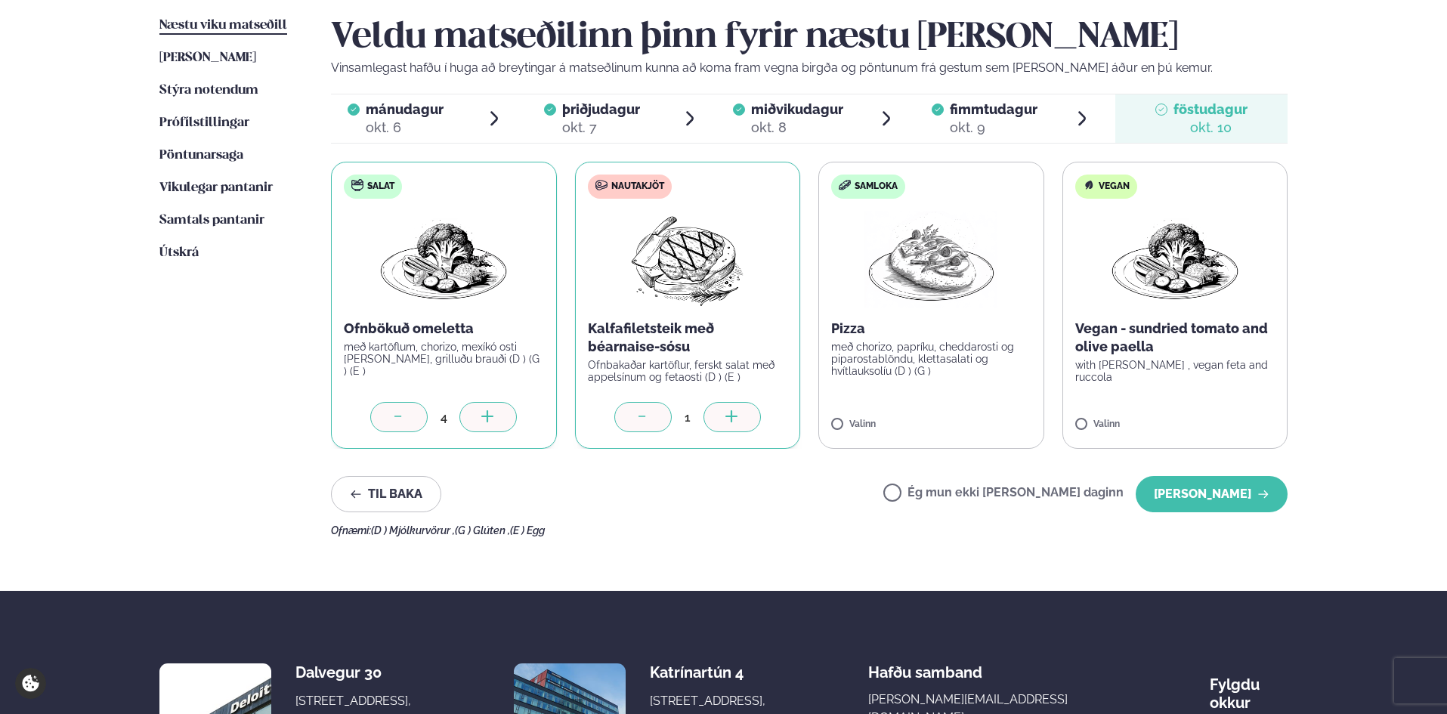
click at [722, 422] on div at bounding box center [732, 417] width 57 height 30
click at [908, 374] on p "með chorizo, papríku, cheddarosti og piparostablöndu, klettasalati og hvítlauks…" at bounding box center [931, 359] width 200 height 36
click at [985, 416] on div at bounding box center [975, 417] width 57 height 30
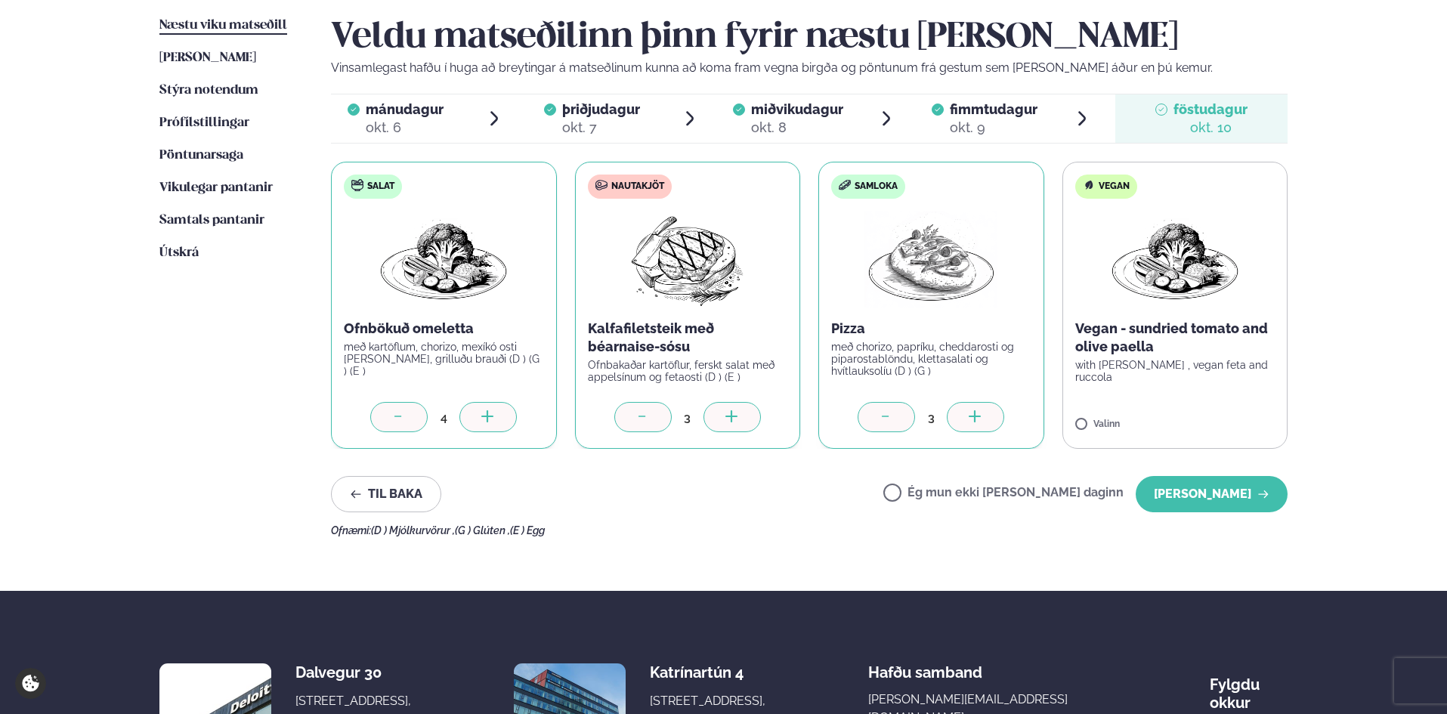
click at [985, 416] on div at bounding box center [975, 417] width 57 height 30
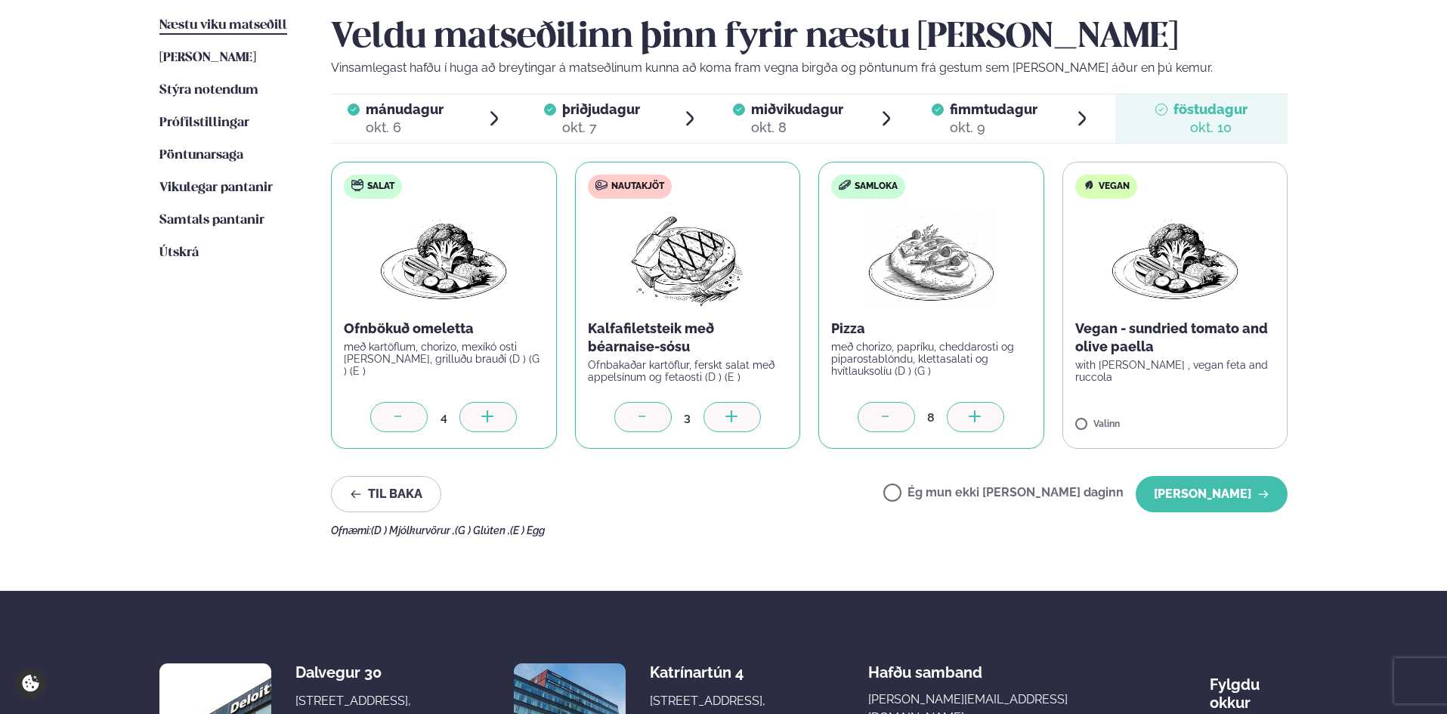
click at [985, 416] on div at bounding box center [975, 417] width 57 height 30
click at [1194, 493] on button "[PERSON_NAME]" at bounding box center [1212, 494] width 152 height 36
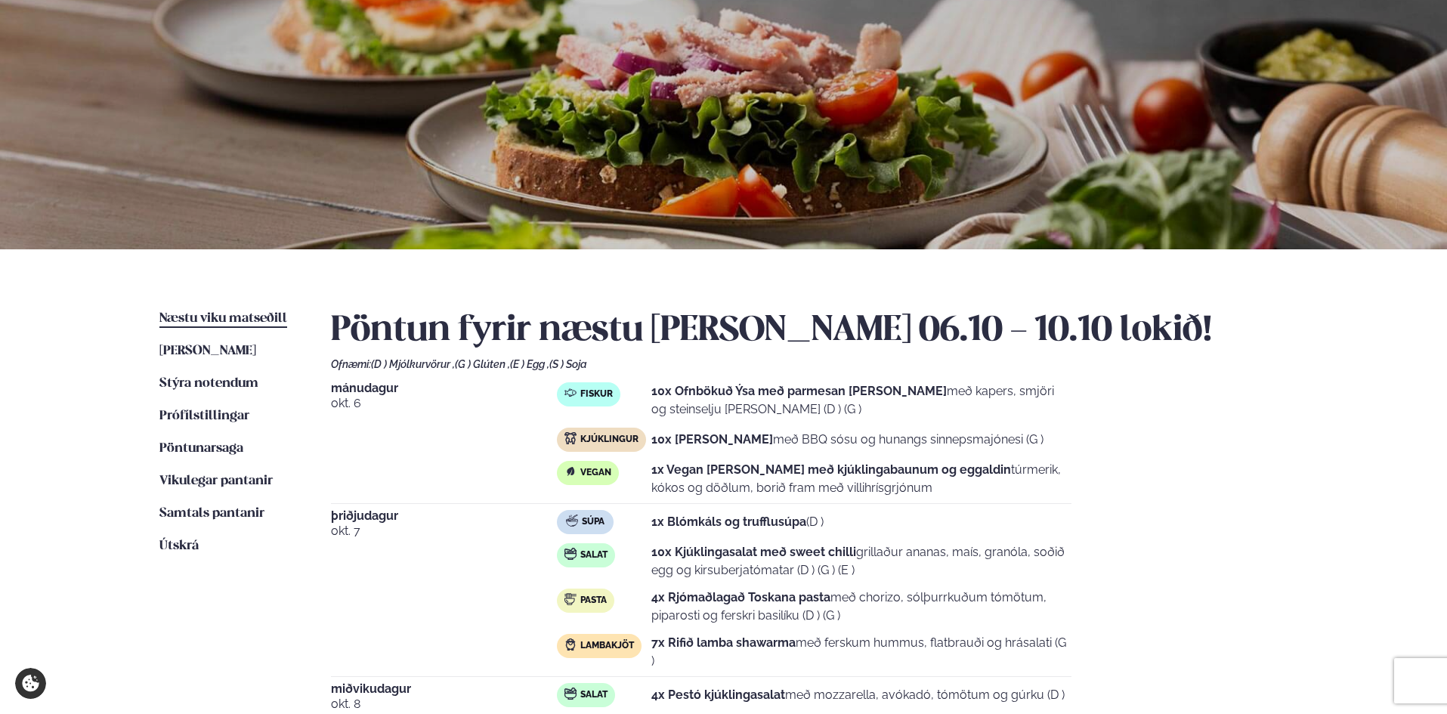
scroll to position [0, 0]
